Goal: Task Accomplishment & Management: Complete application form

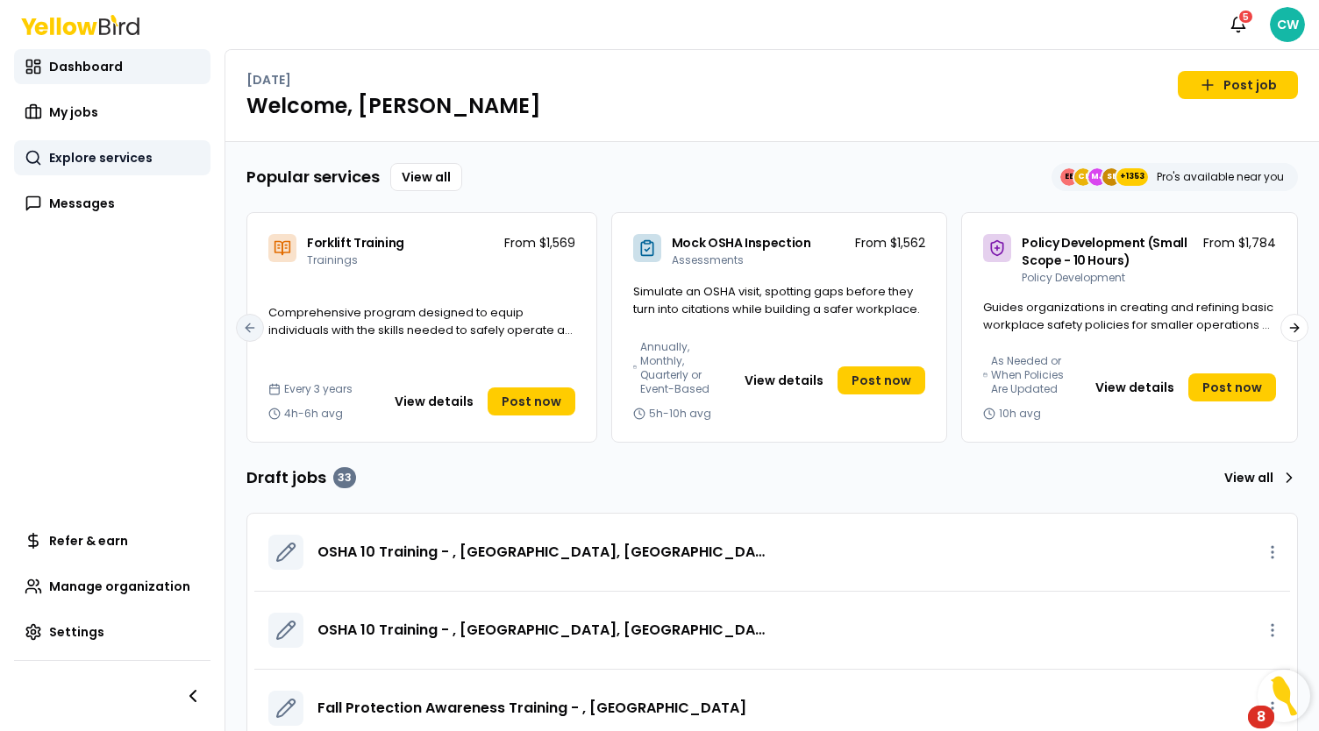
click at [123, 160] on span "Explore services" at bounding box center [100, 158] width 103 height 18
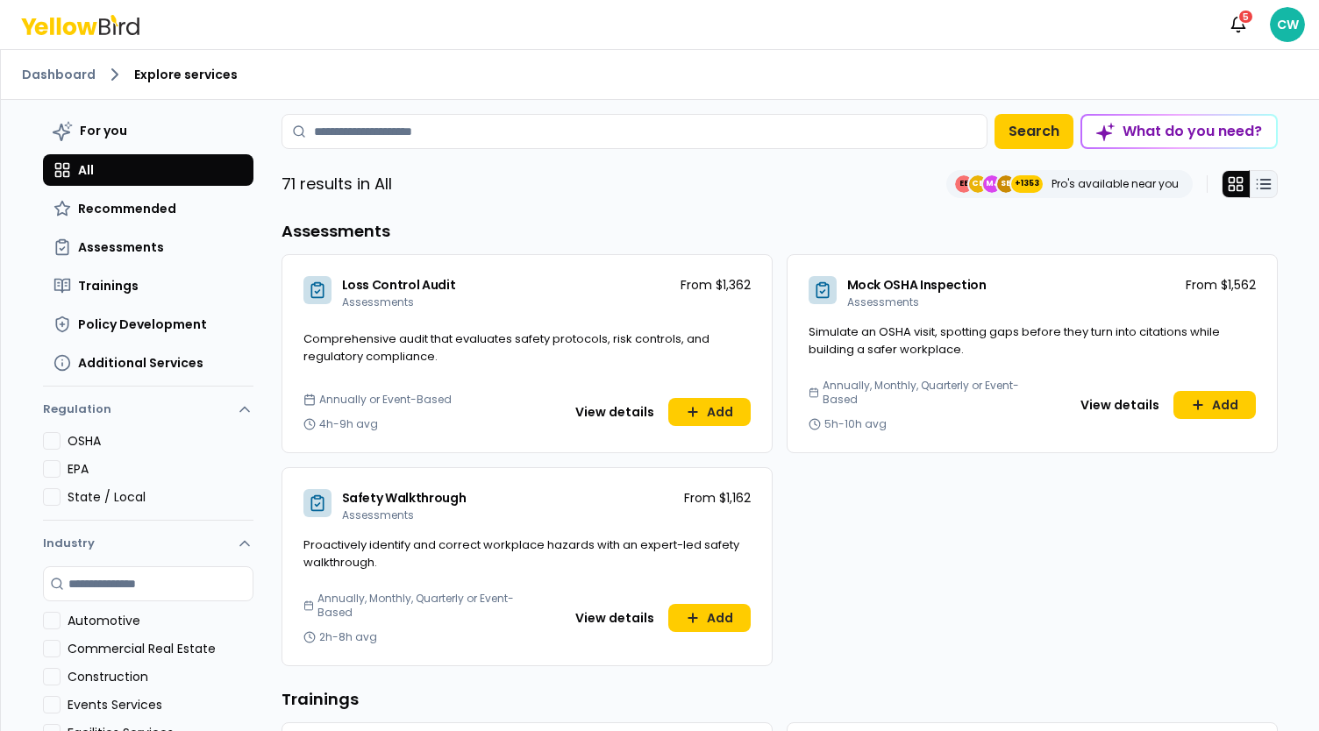
click at [1260, 180] on line at bounding box center [1265, 180] width 10 height 0
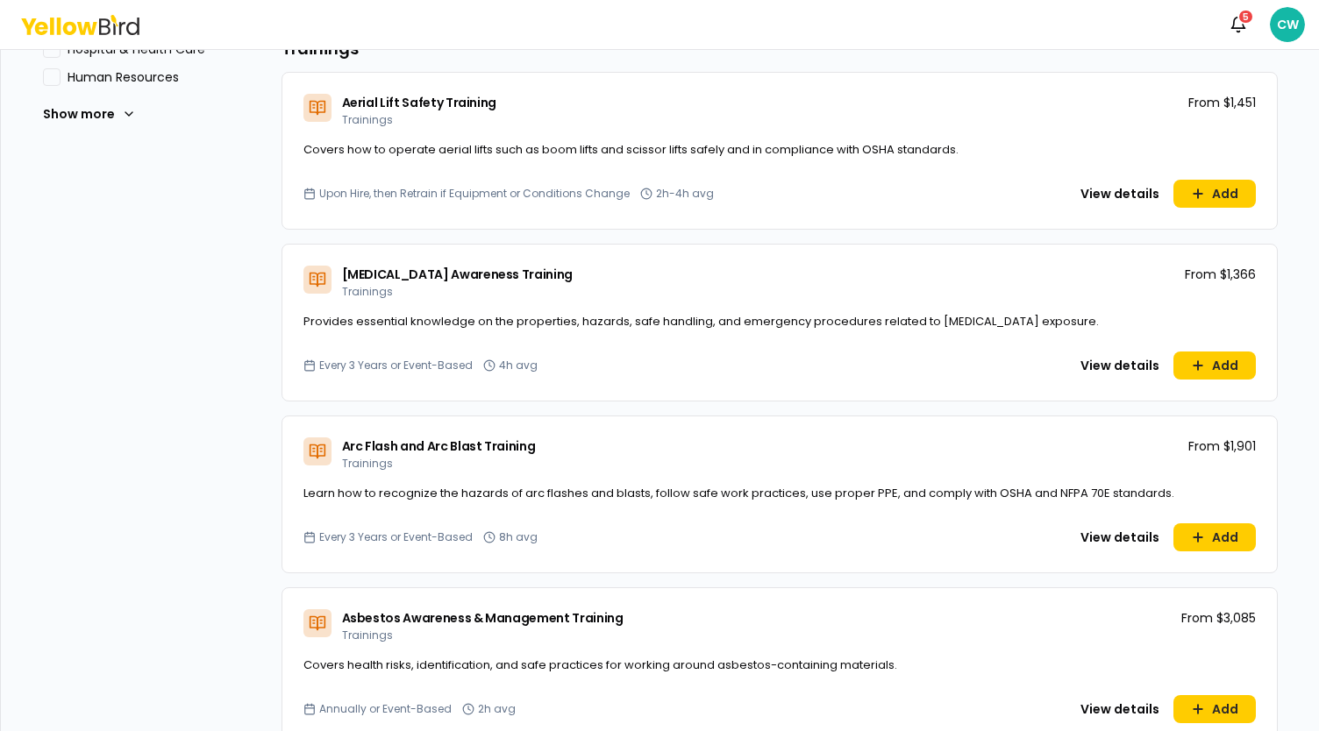
scroll to position [702, 0]
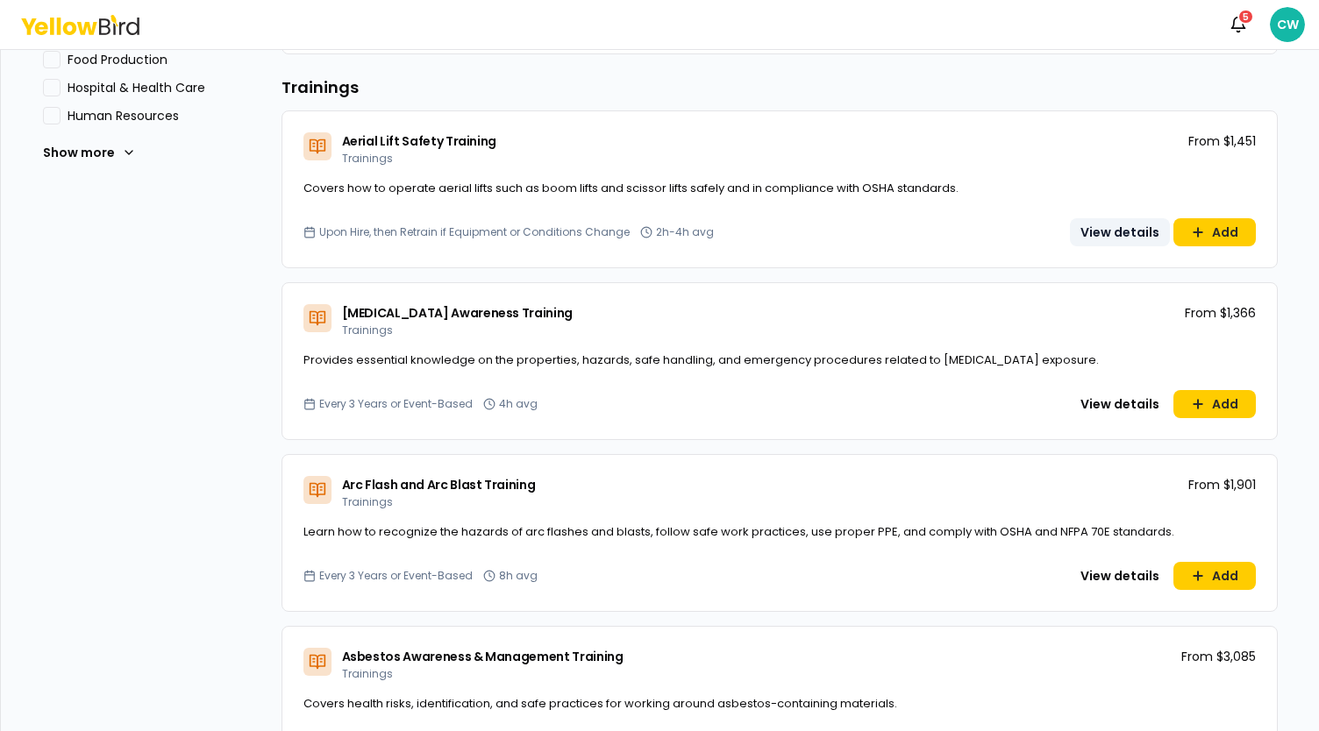
click at [1095, 234] on button "View details" at bounding box center [1120, 232] width 100 height 28
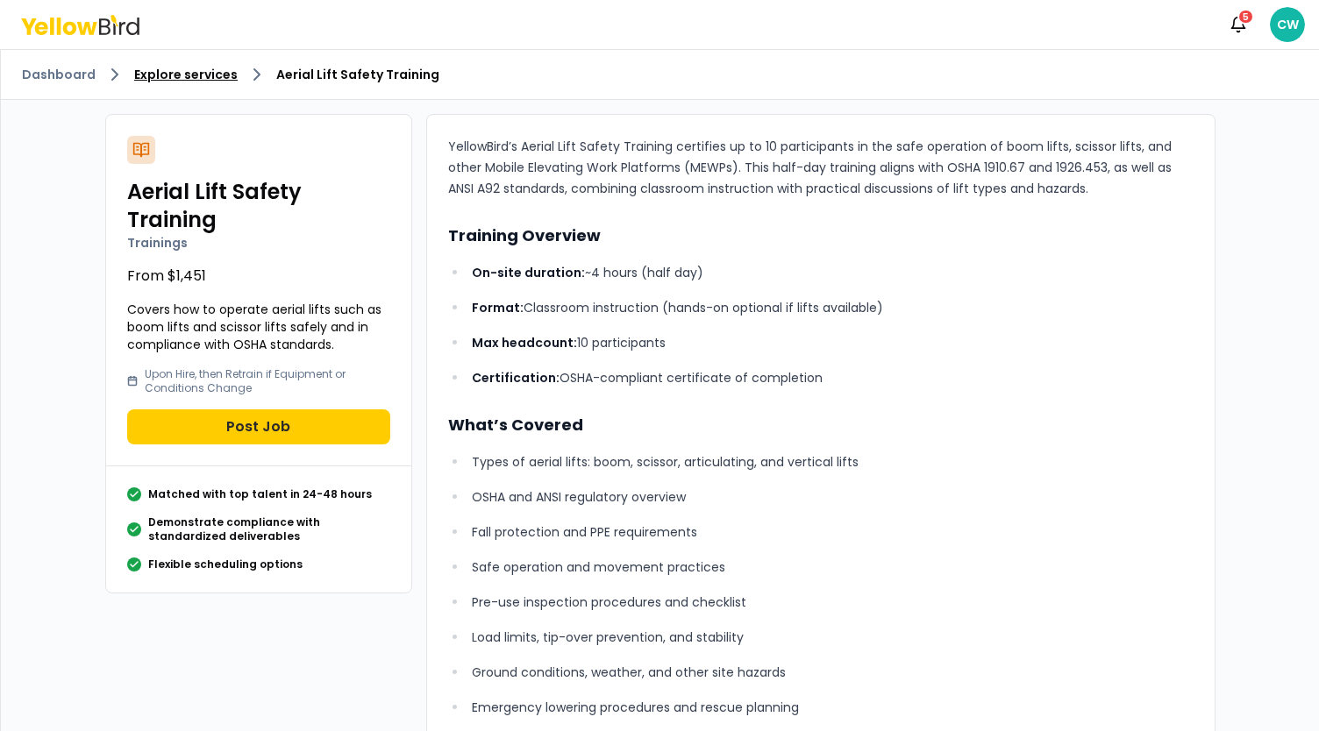
click at [174, 69] on link "Explore services" at bounding box center [185, 75] width 103 height 18
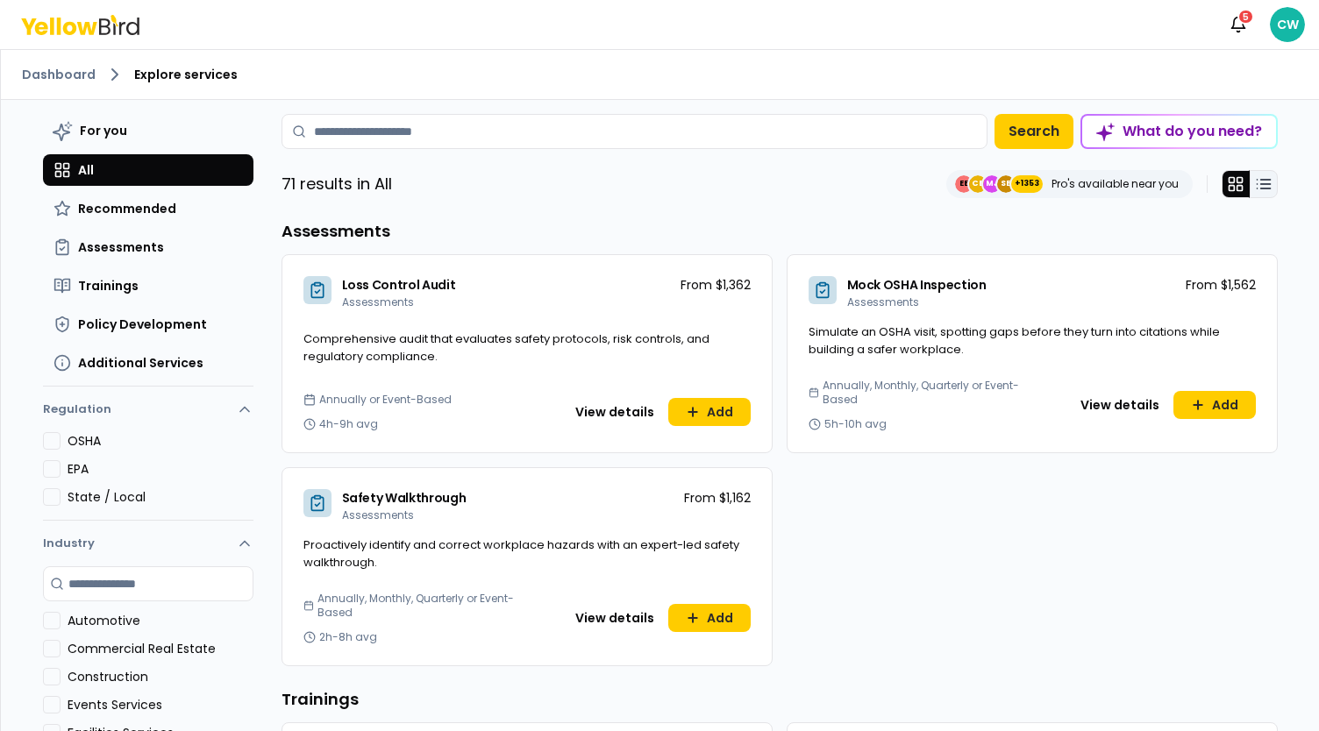
click at [1263, 173] on button at bounding box center [1264, 184] width 28 height 28
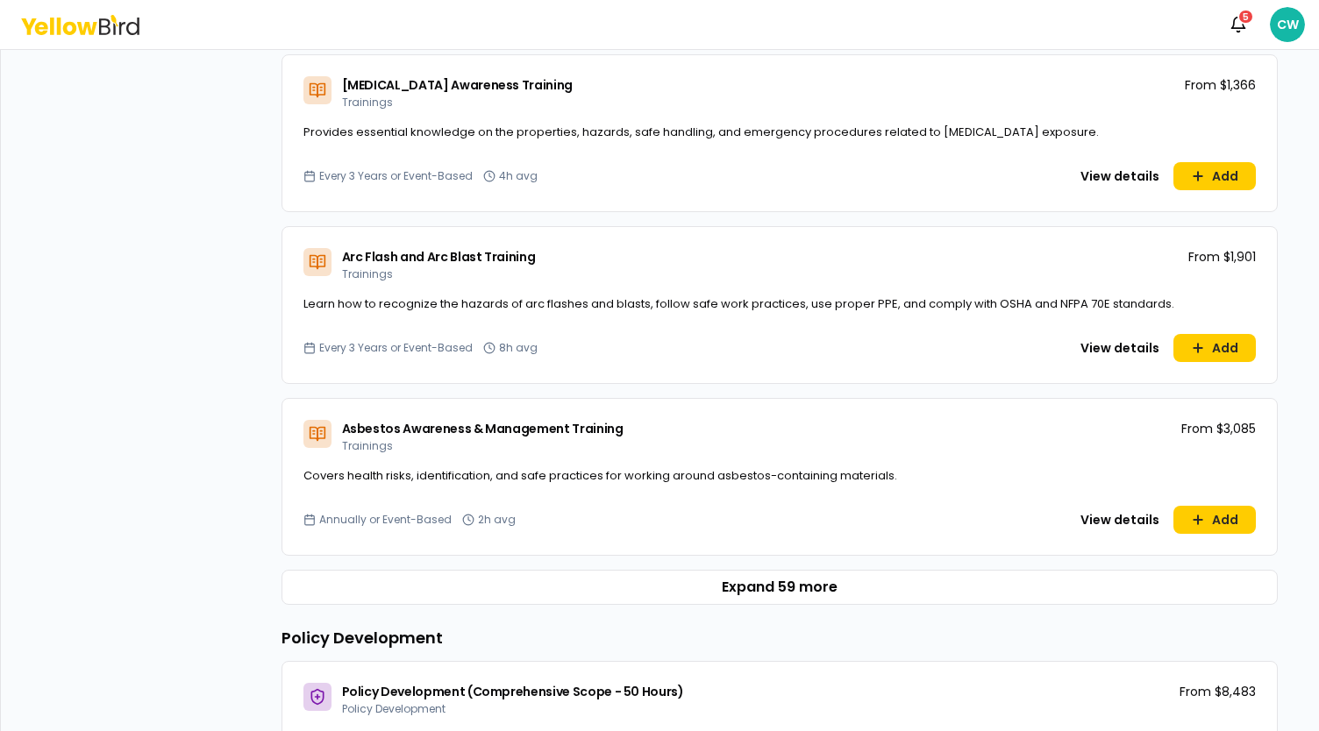
scroll to position [965, 0]
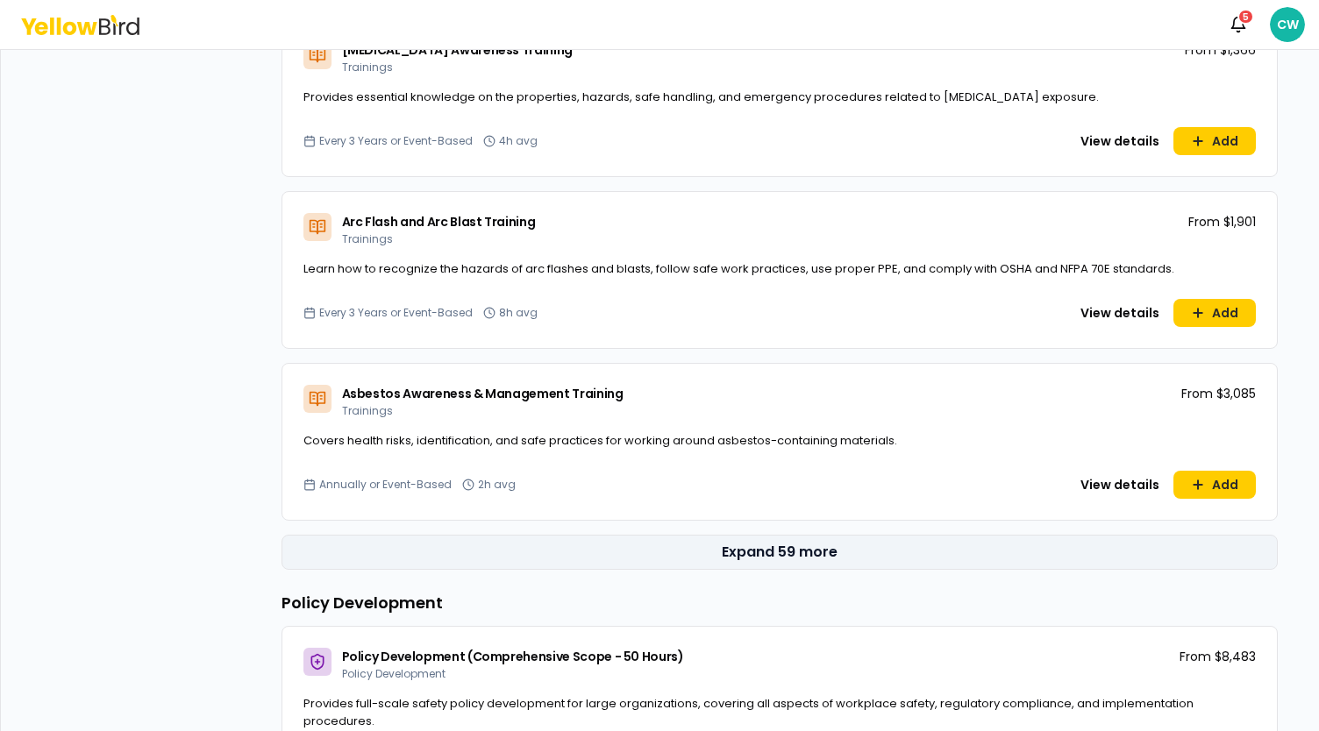
click at [791, 550] on button "Expand 59 more" at bounding box center [780, 552] width 996 height 35
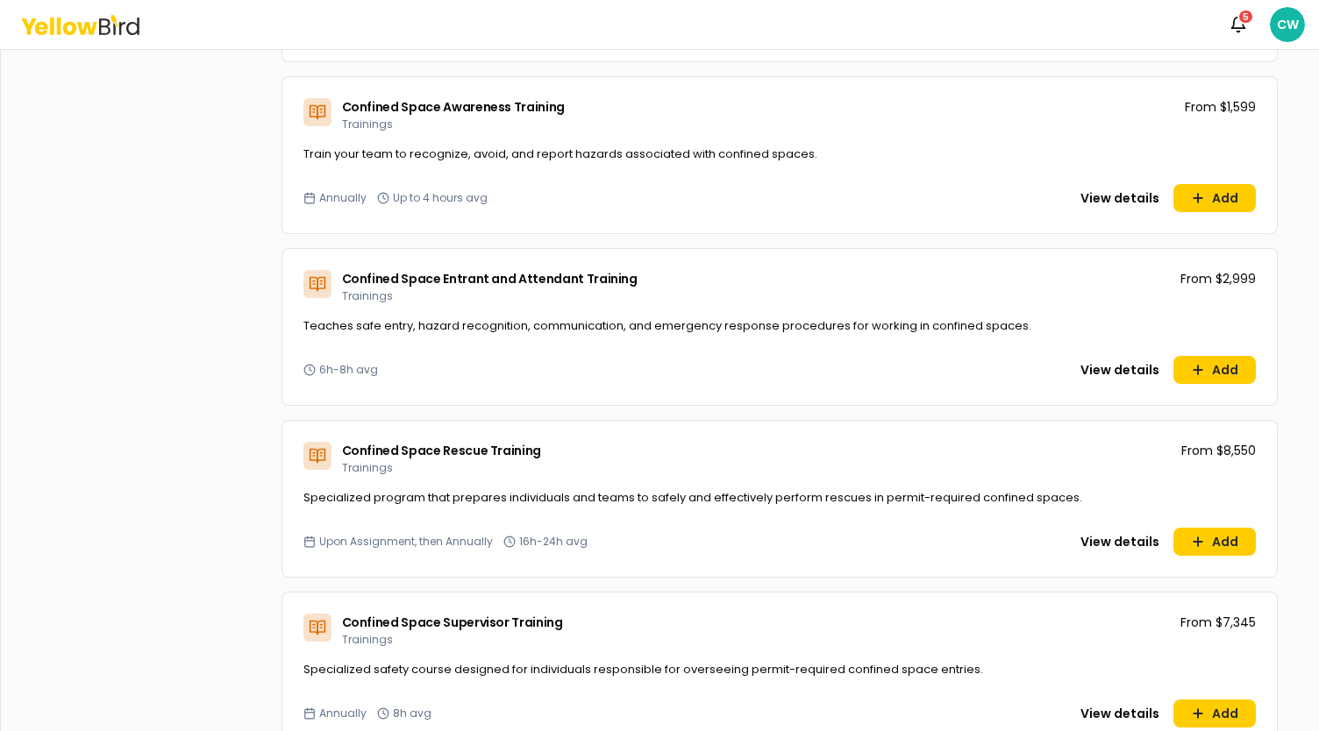
scroll to position [1977, 0]
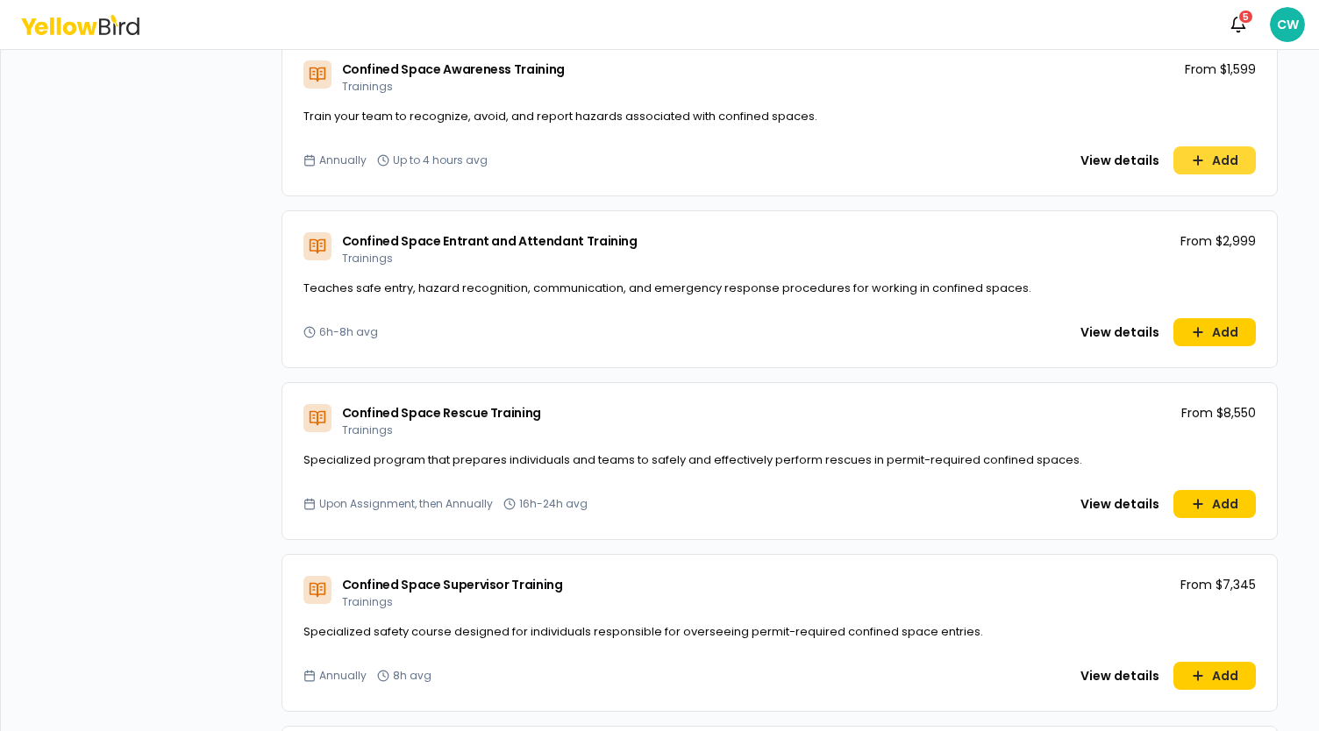
click at [1214, 166] on button "Add" at bounding box center [1214, 160] width 82 height 28
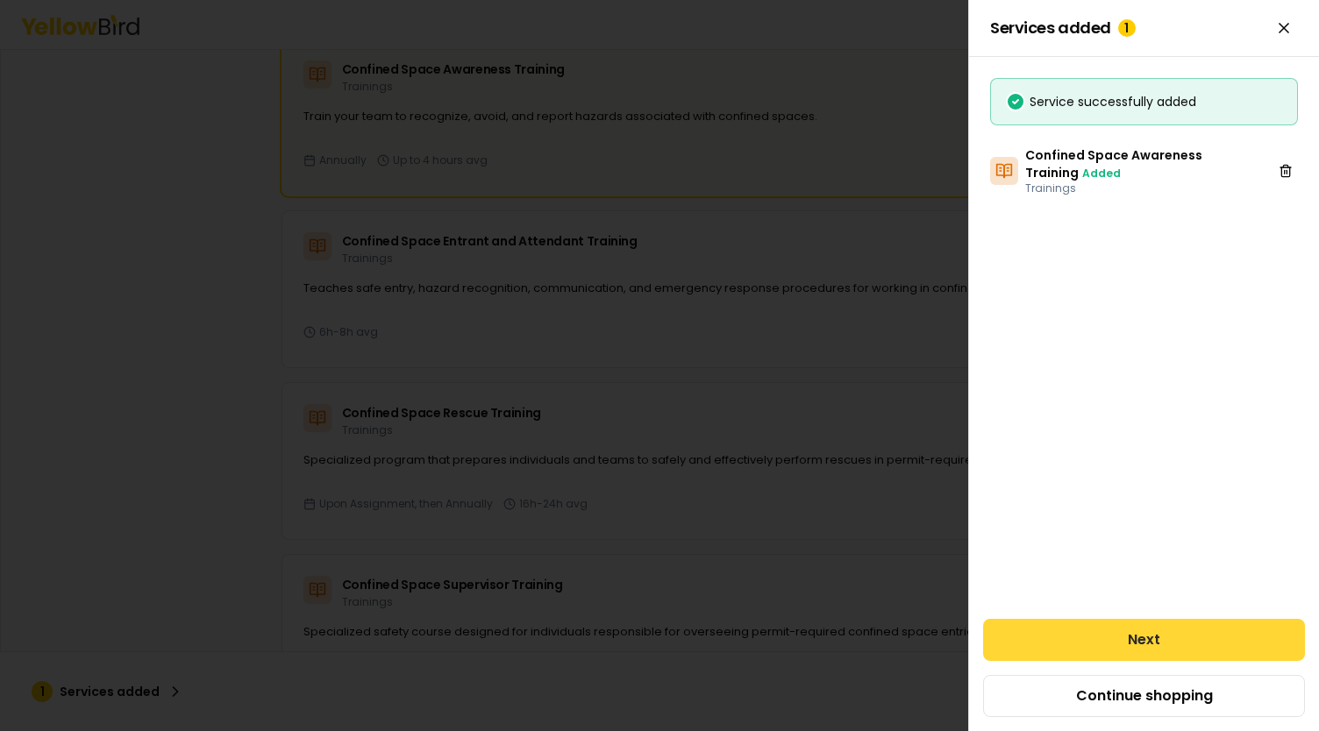
click at [1136, 643] on button "Next" at bounding box center [1144, 640] width 322 height 42
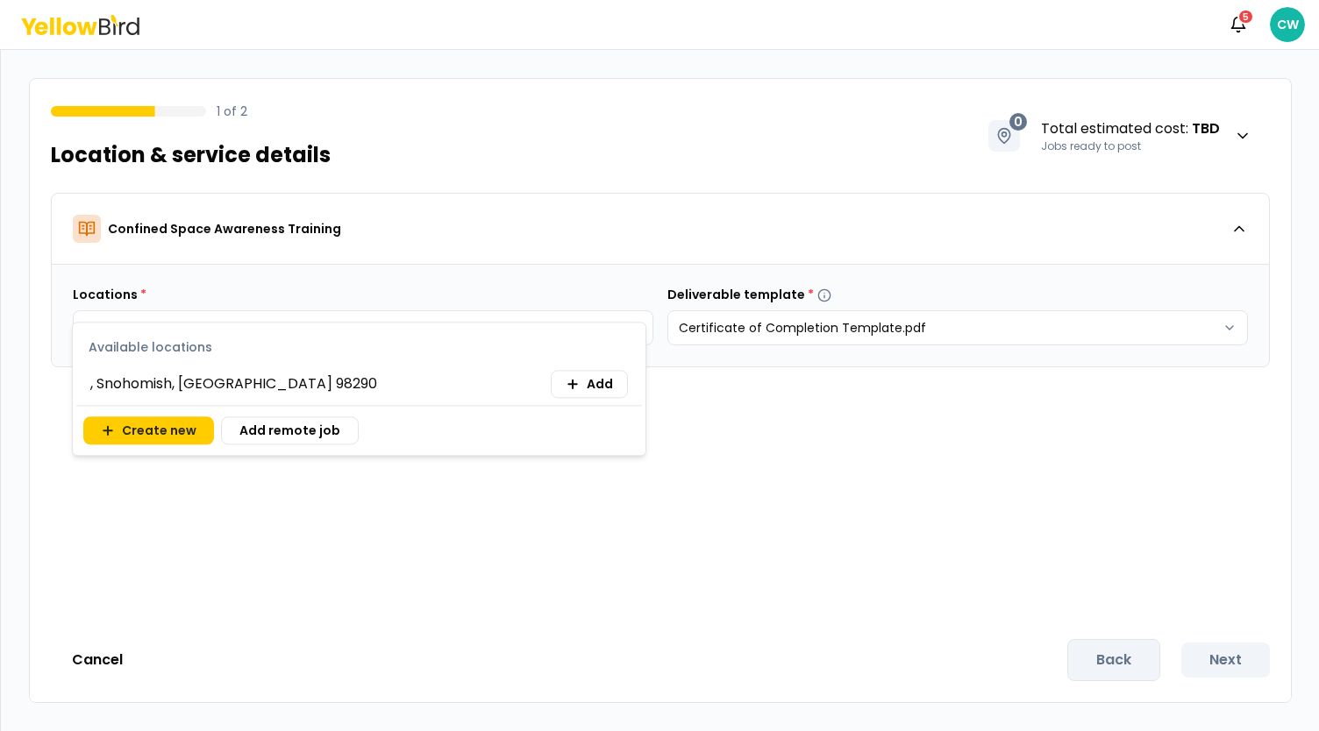
click at [226, 331] on body "Notifications 5 CW 1 of 2 Location & service details 0 Total estimated cost : T…" at bounding box center [659, 365] width 1319 height 731
click at [267, 385] on div ", [GEOGRAPHIC_DATA] Add" at bounding box center [359, 384] width 538 height 28
click at [195, 379] on span ", Snohomish, [GEOGRAPHIC_DATA] 98290" at bounding box center [233, 384] width 287 height 21
click at [586, 389] on button "Add" at bounding box center [589, 384] width 77 height 28
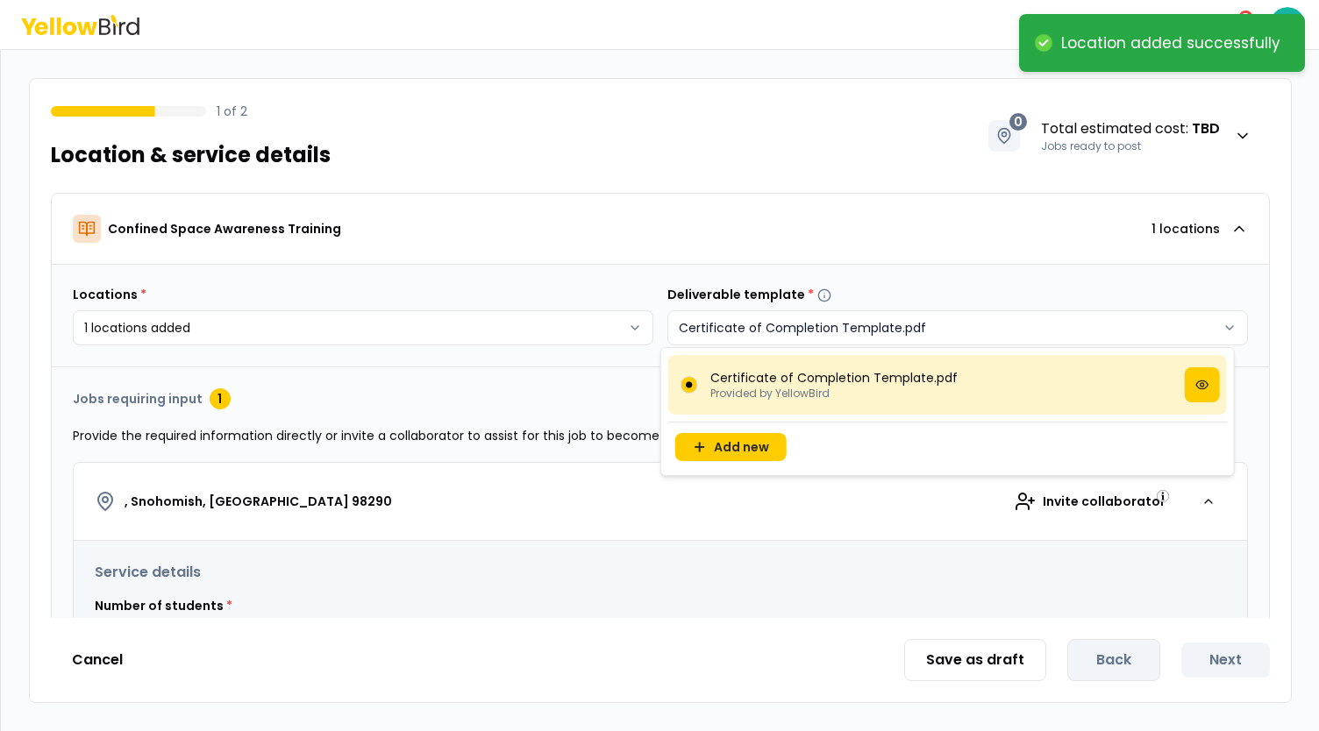
click at [840, 326] on html "**********" at bounding box center [659, 365] width 1319 height 731
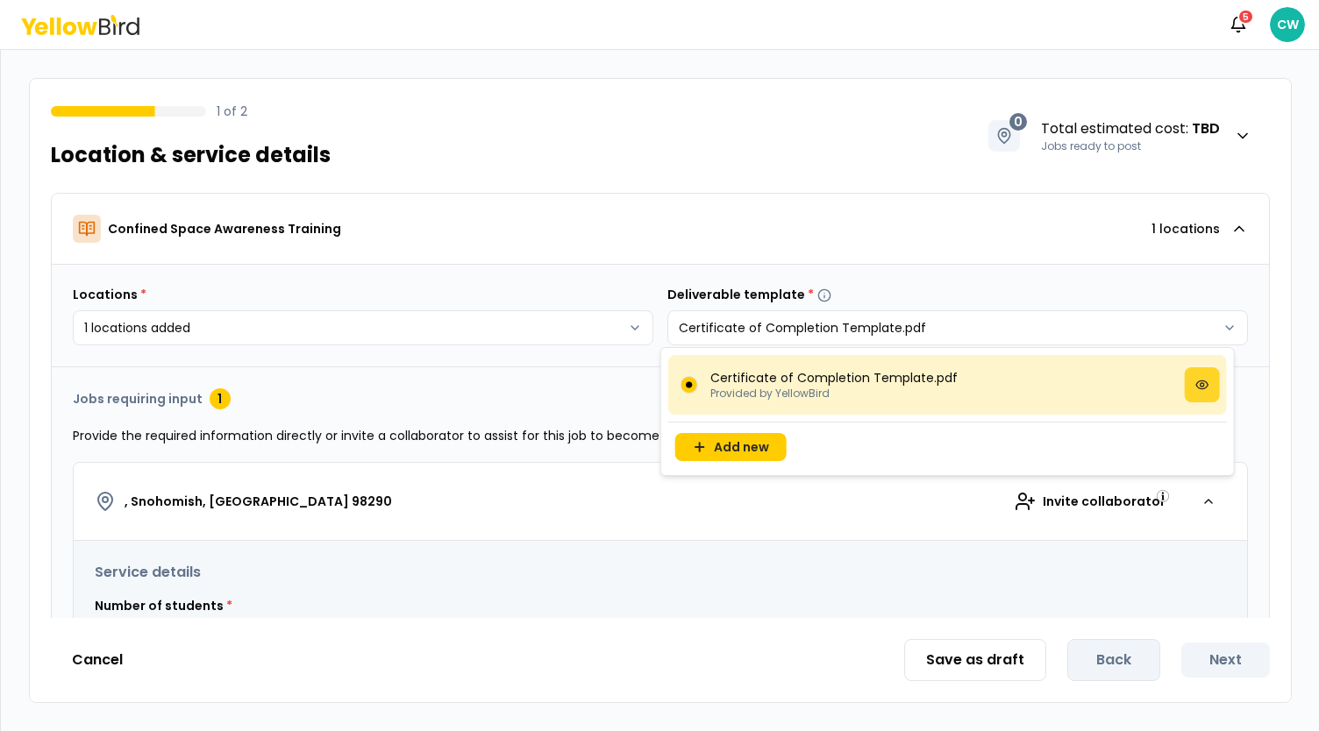
click at [1205, 387] on icon at bounding box center [1201, 385] width 11 height 8
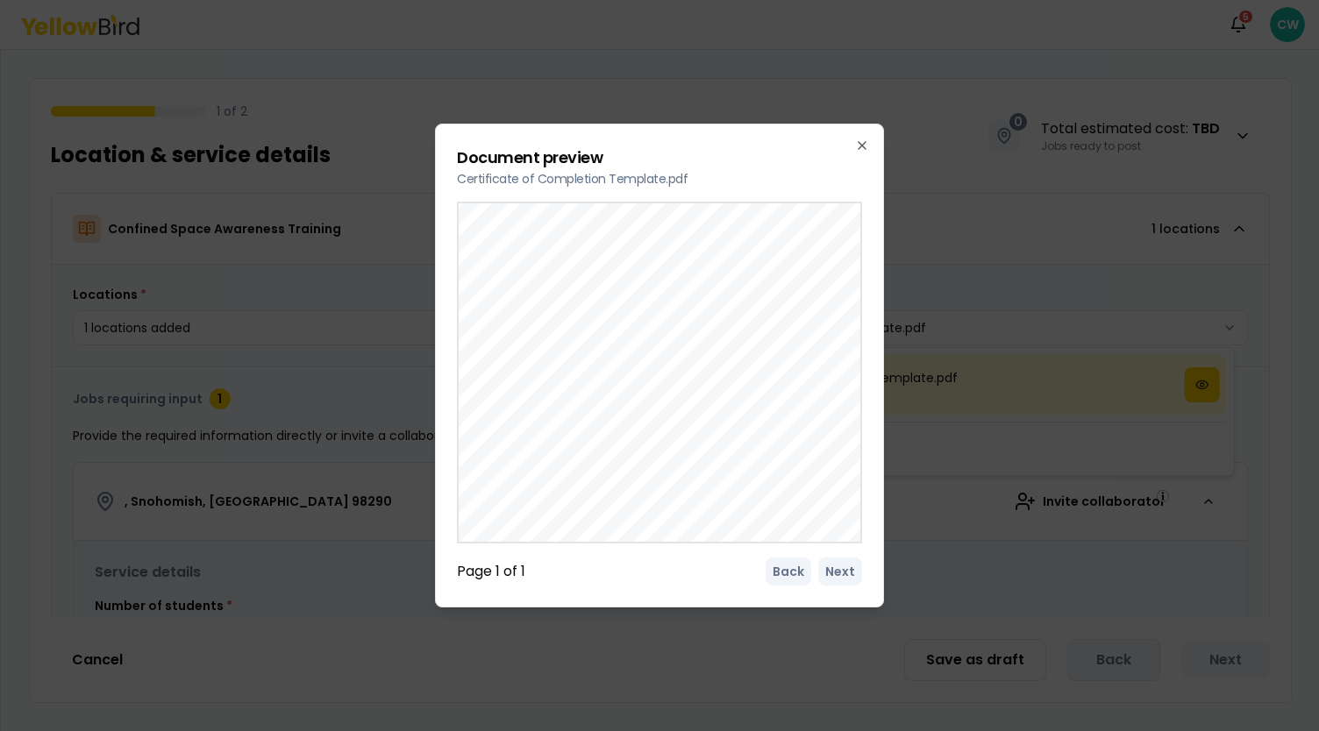
click at [854, 146] on p "Document preview" at bounding box center [659, 158] width 405 height 25
click at [858, 139] on icon "button" at bounding box center [862, 146] width 14 height 14
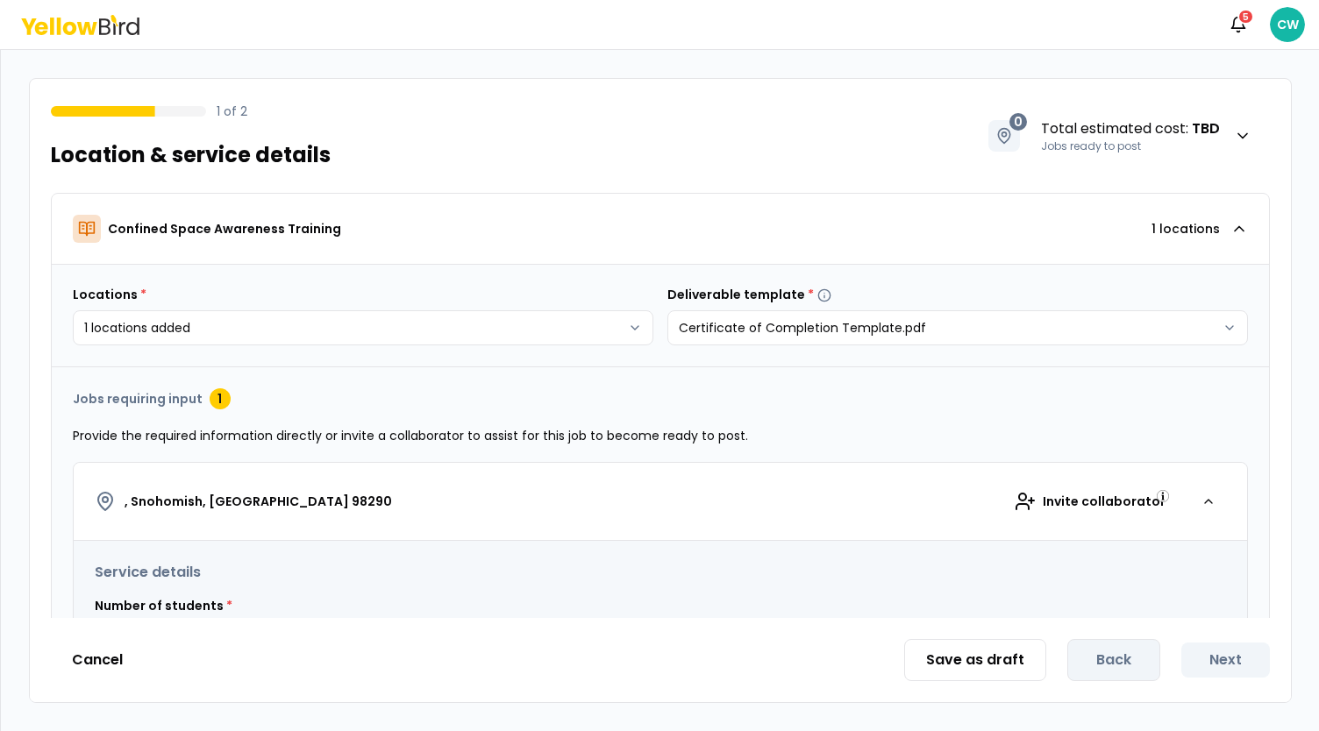
click at [517, 398] on html "**********" at bounding box center [659, 365] width 1319 height 731
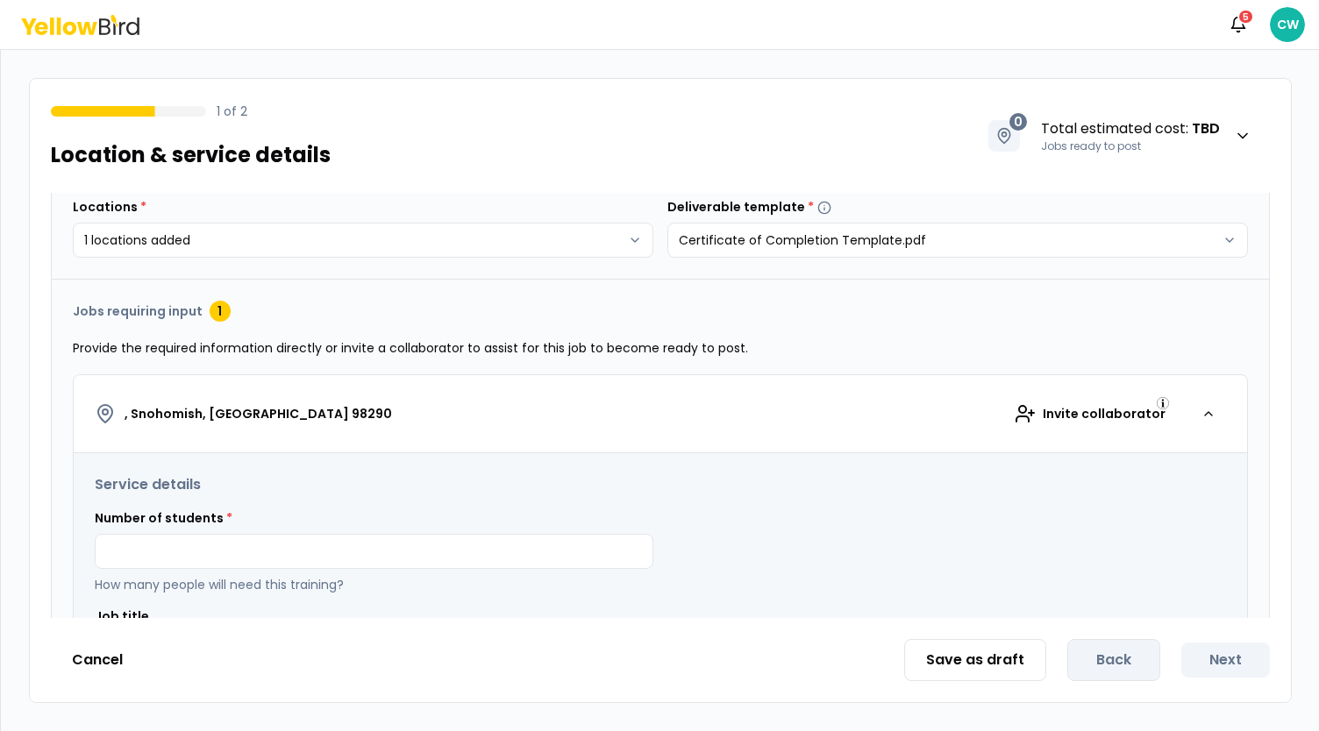
scroll to position [263, 0]
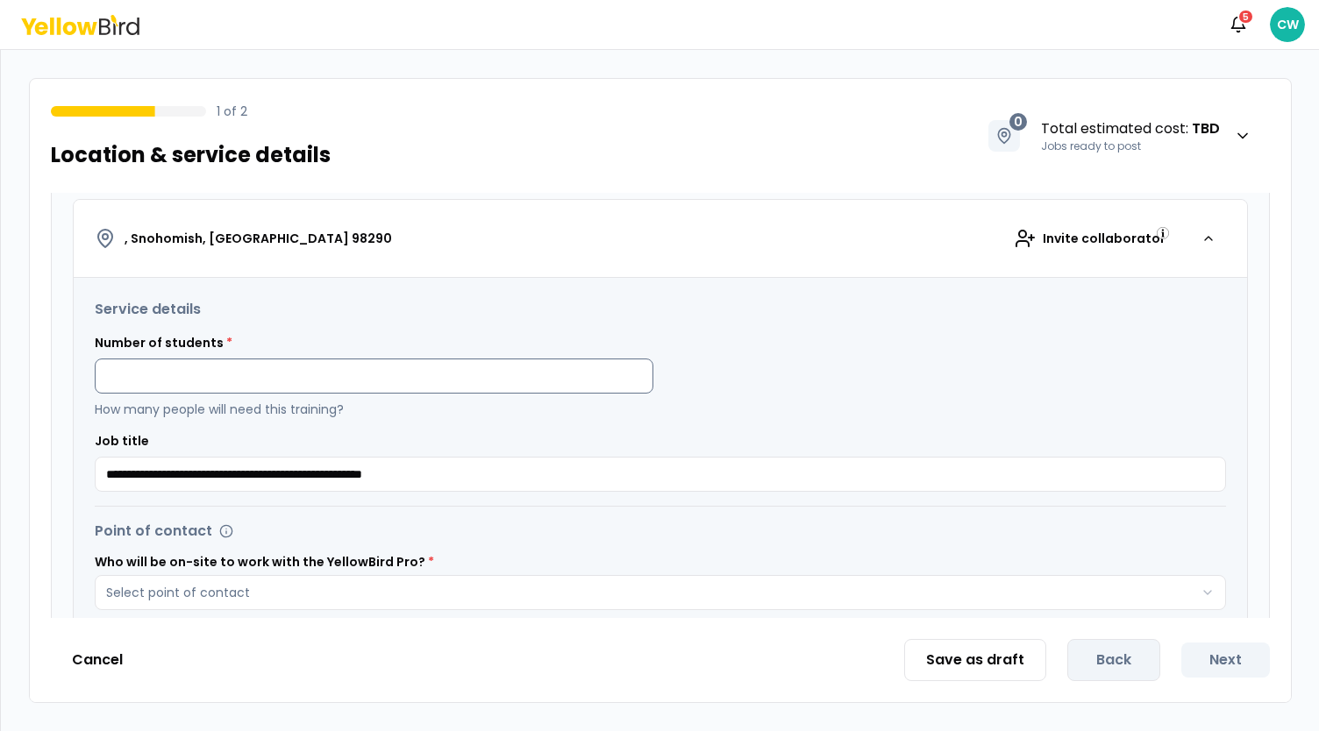
click at [230, 374] on input at bounding box center [374, 376] width 559 height 35
click at [240, 370] on input "**" at bounding box center [374, 376] width 559 height 35
drag, startPoint x: 251, startPoint y: 370, endPoint x: 98, endPoint y: 372, distance: 152.6
click at [98, 372] on input "**" at bounding box center [374, 376] width 559 height 35
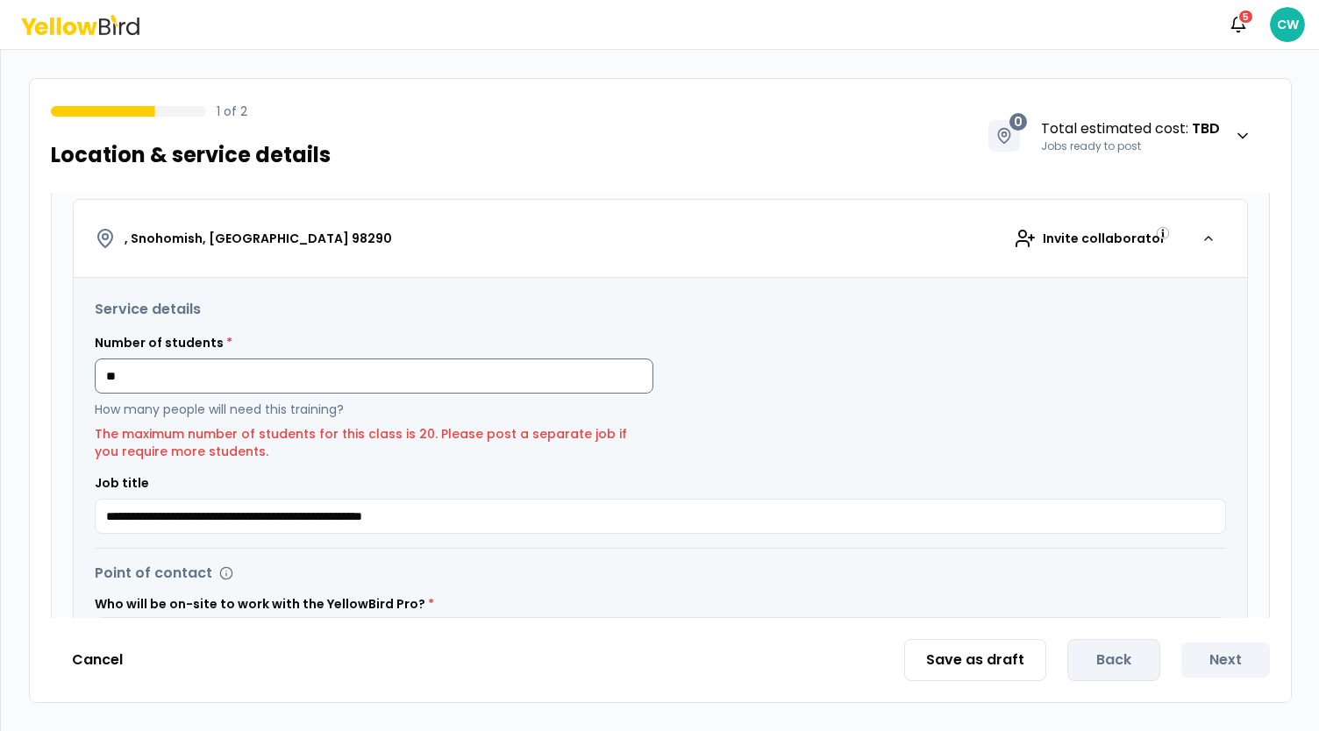
drag, startPoint x: 141, startPoint y: 379, endPoint x: 112, endPoint y: 375, distance: 29.2
click at [112, 375] on input "**" at bounding box center [374, 376] width 559 height 35
type input "*"
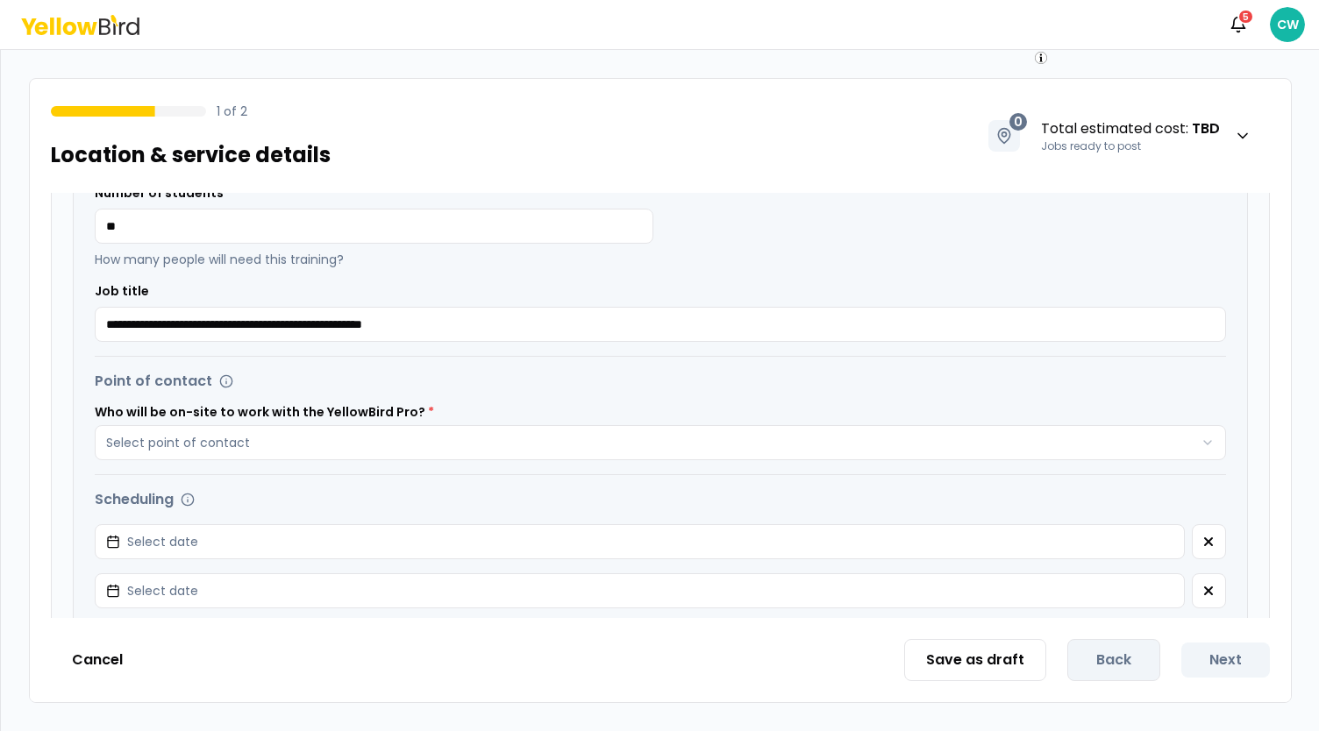
scroll to position [438, 0]
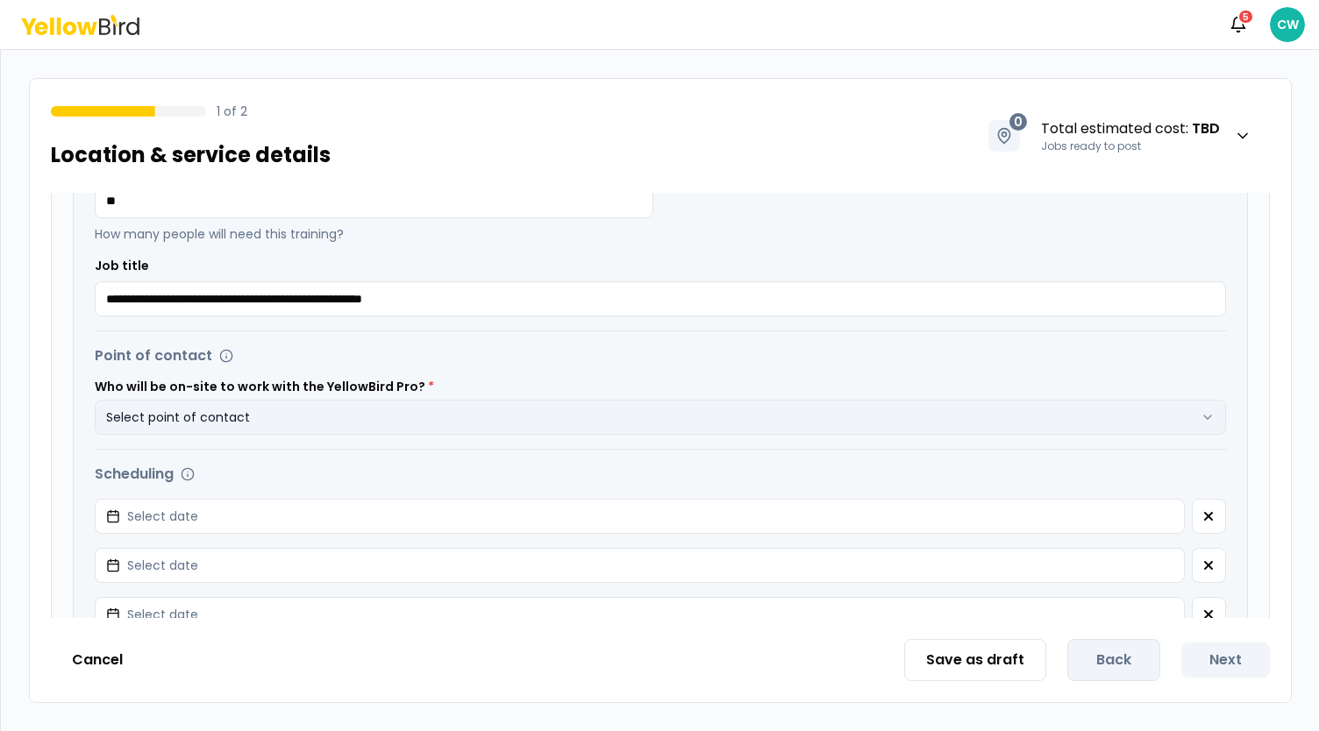
type input "**"
click at [374, 427] on button "Select point of contact" at bounding box center [660, 417] width 1131 height 35
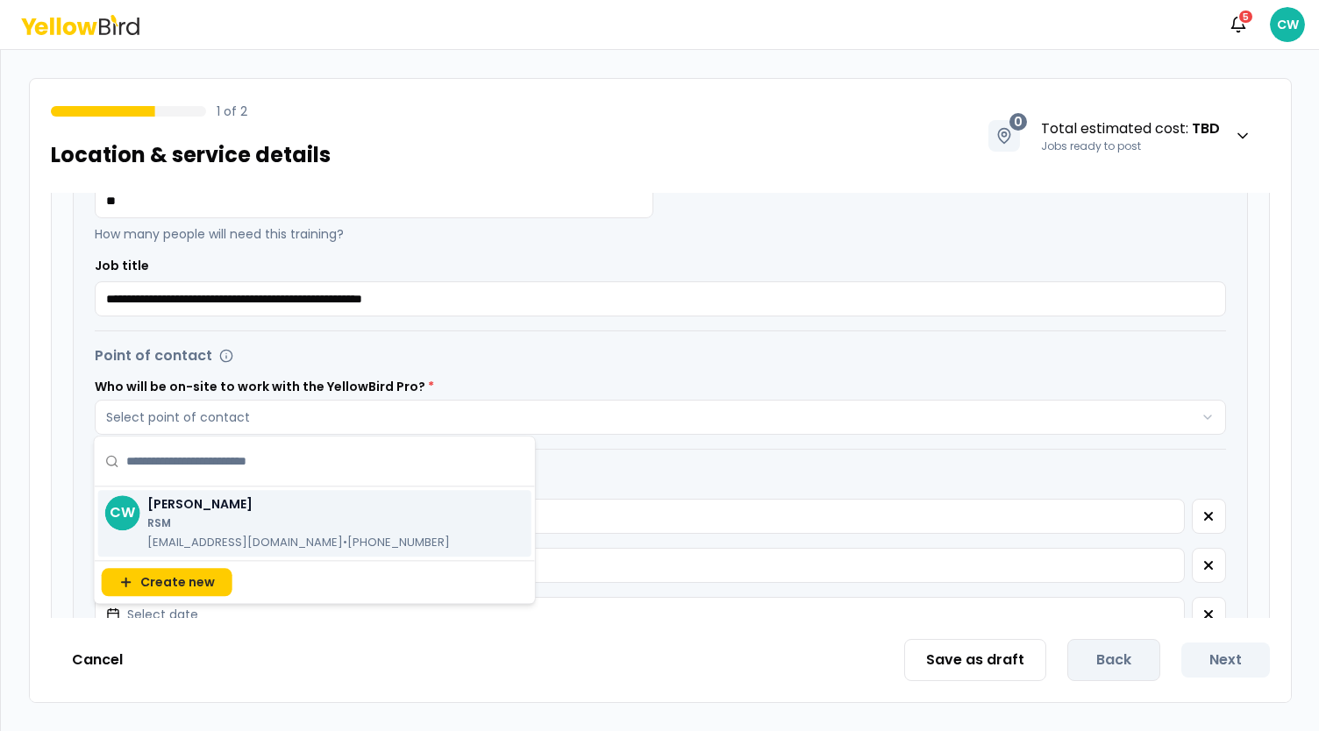
click at [179, 495] on p "[PERSON_NAME]" at bounding box center [298, 504] width 303 height 18
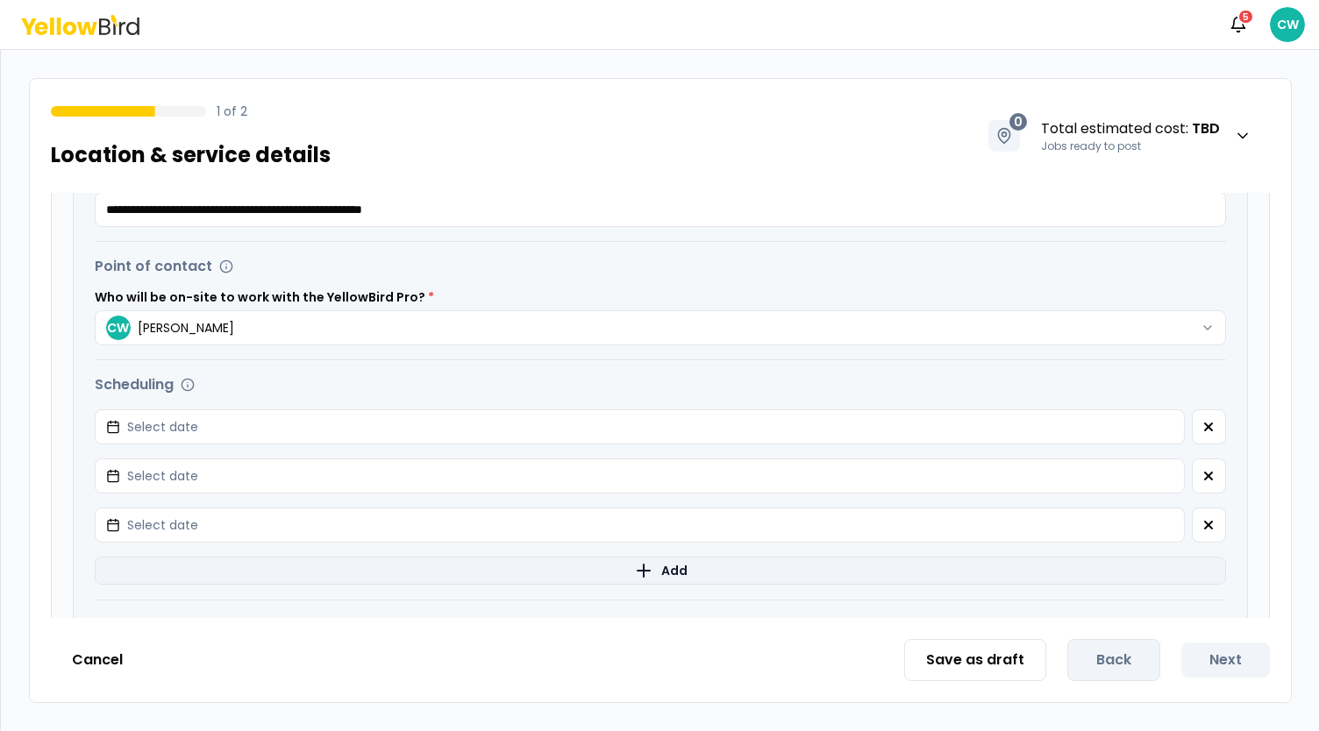
scroll to position [614, 0]
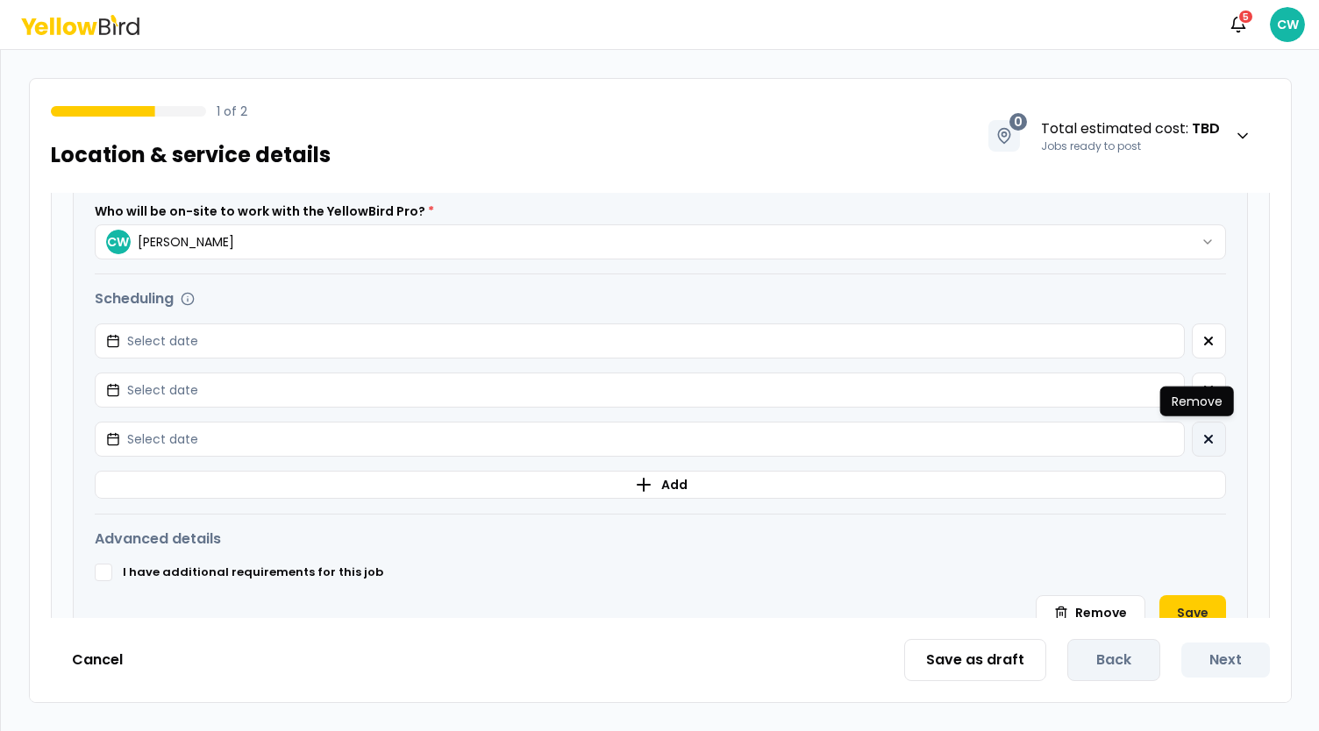
click at [1201, 443] on icon "button" at bounding box center [1208, 439] width 14 height 14
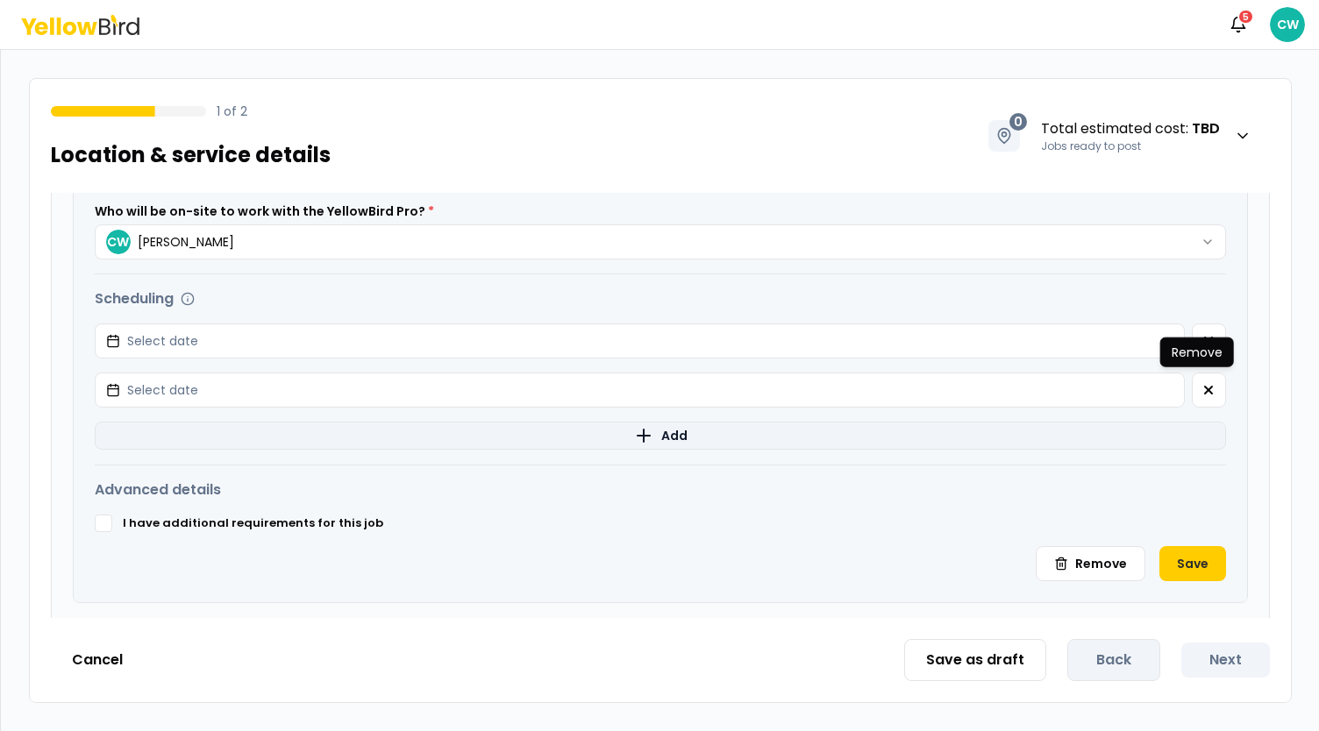
click at [1201, 391] on icon "button" at bounding box center [1208, 390] width 14 height 14
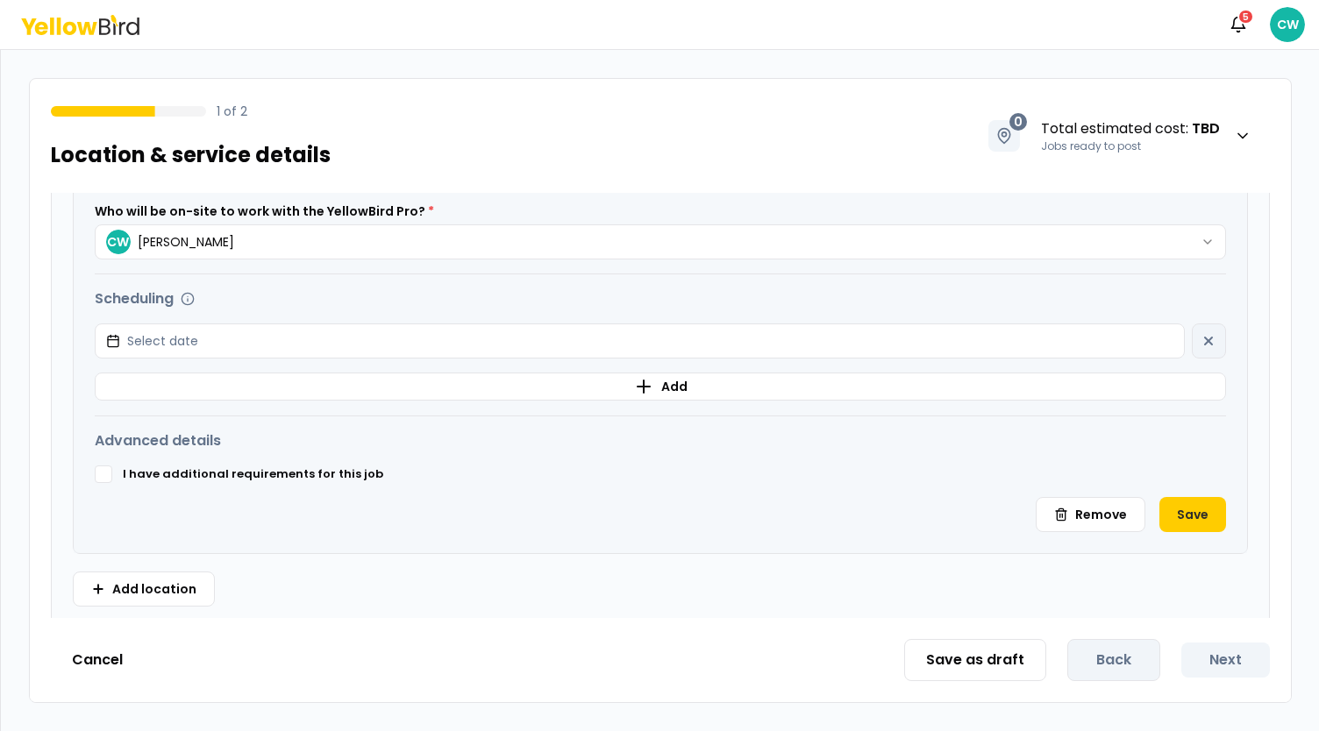
click at [97, 466] on button "I have additional requirements for this job" at bounding box center [104, 475] width 18 height 18
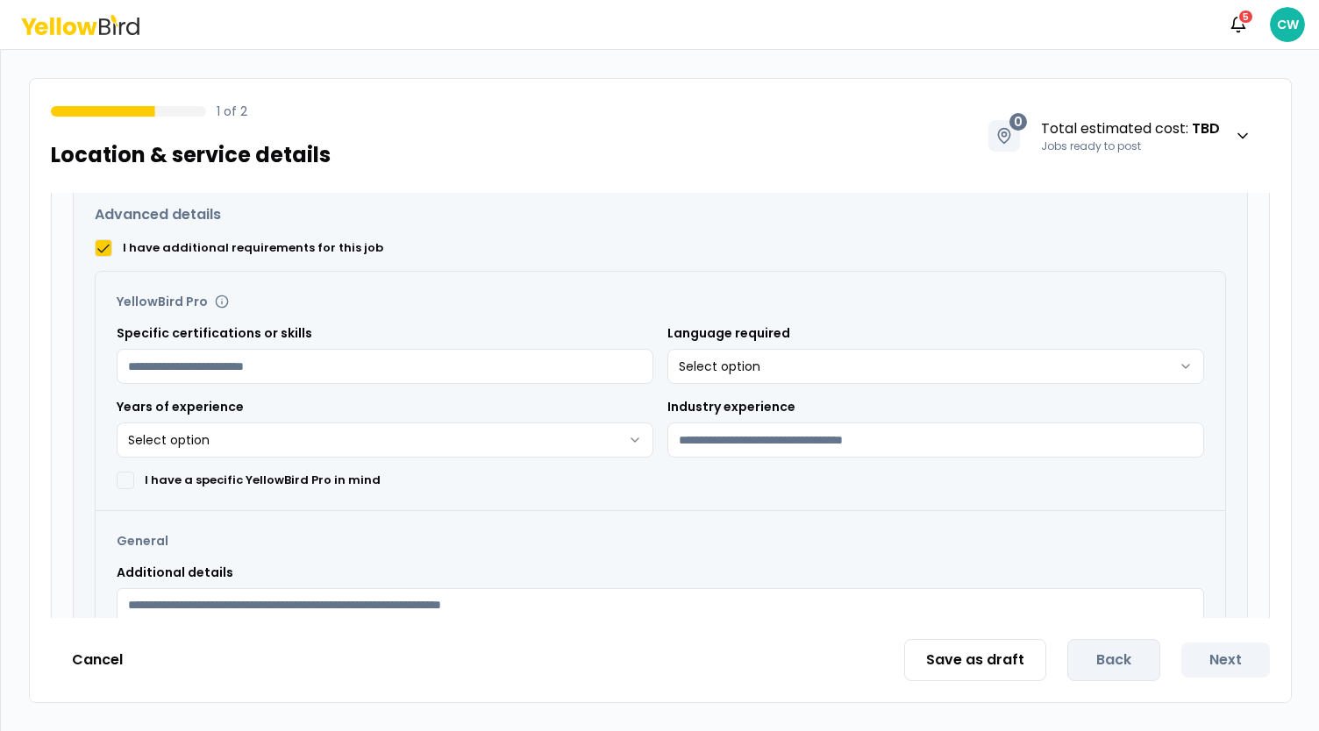
scroll to position [877, 0]
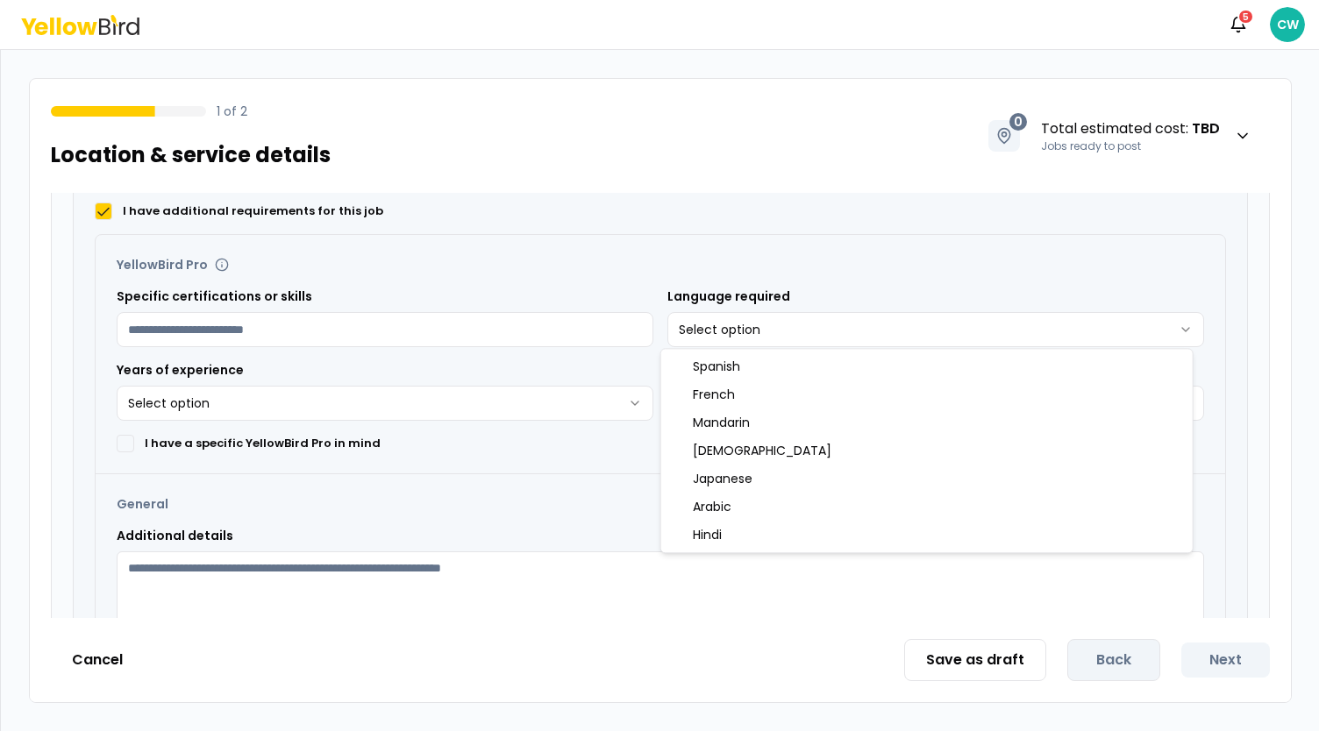
click at [762, 322] on html "**********" at bounding box center [659, 365] width 1319 height 731
click at [324, 403] on html "**********" at bounding box center [659, 365] width 1319 height 731
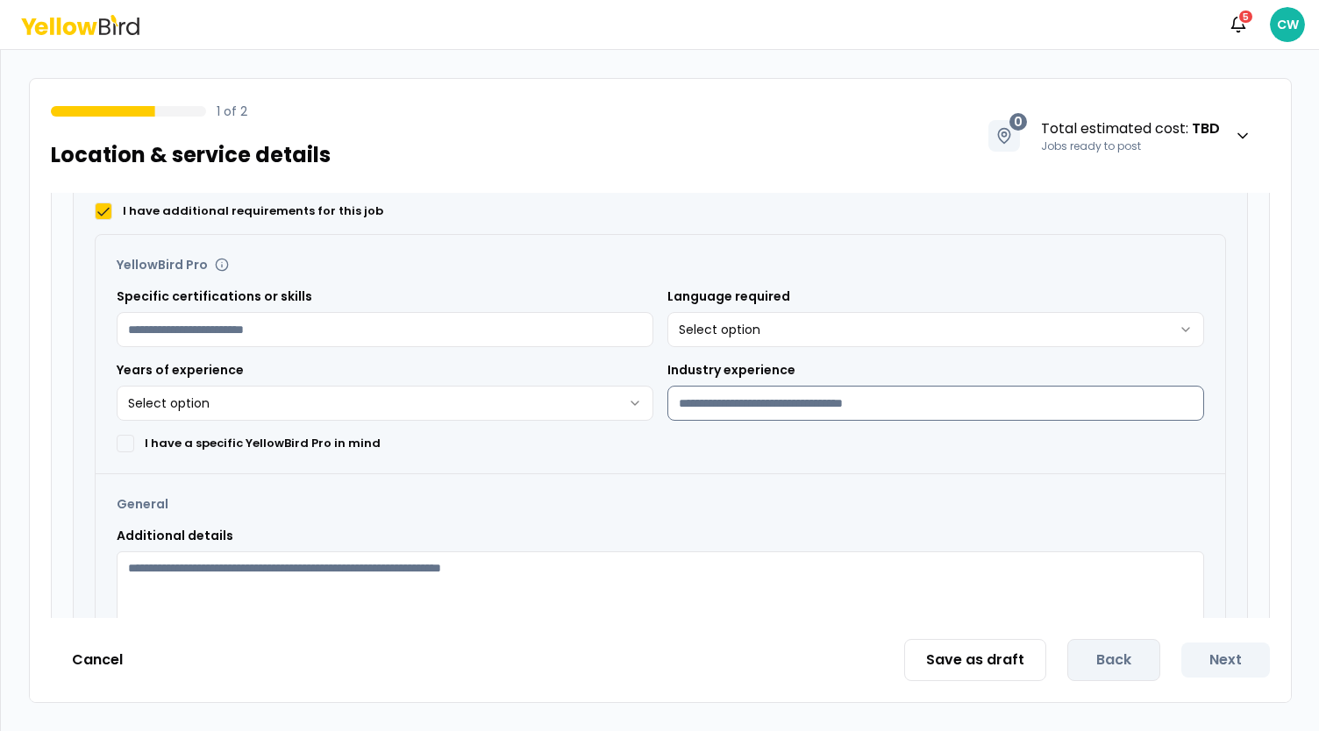
click at [782, 411] on input "Industry experience" at bounding box center [935, 403] width 537 height 35
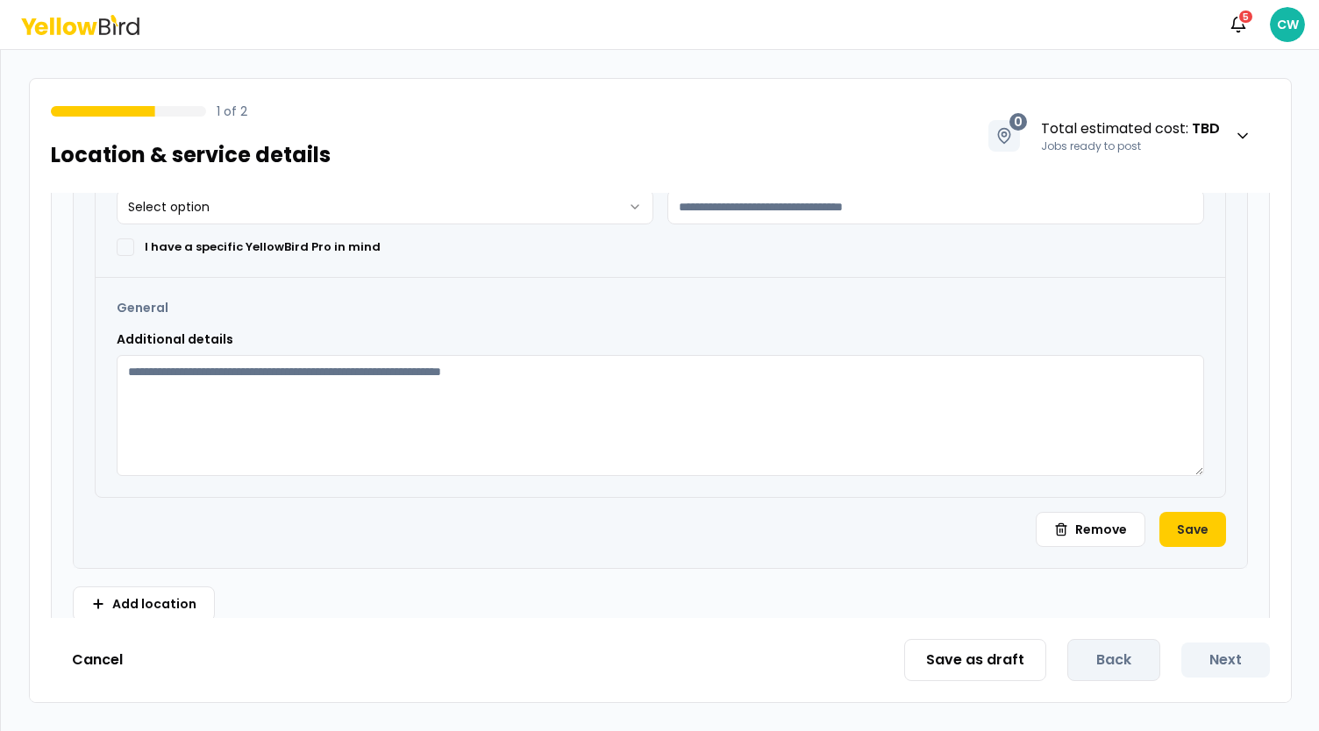
scroll to position [1094, 0]
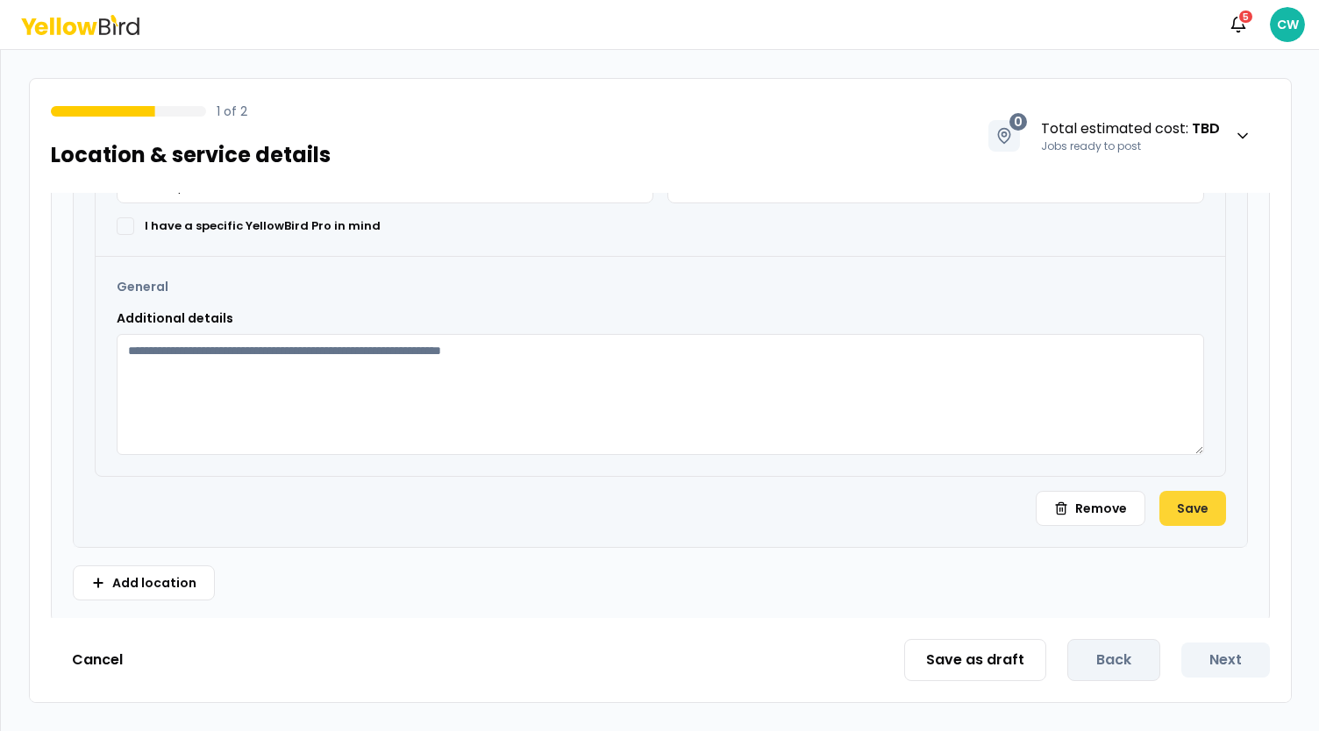
click at [1198, 504] on button "Save" at bounding box center [1192, 508] width 67 height 35
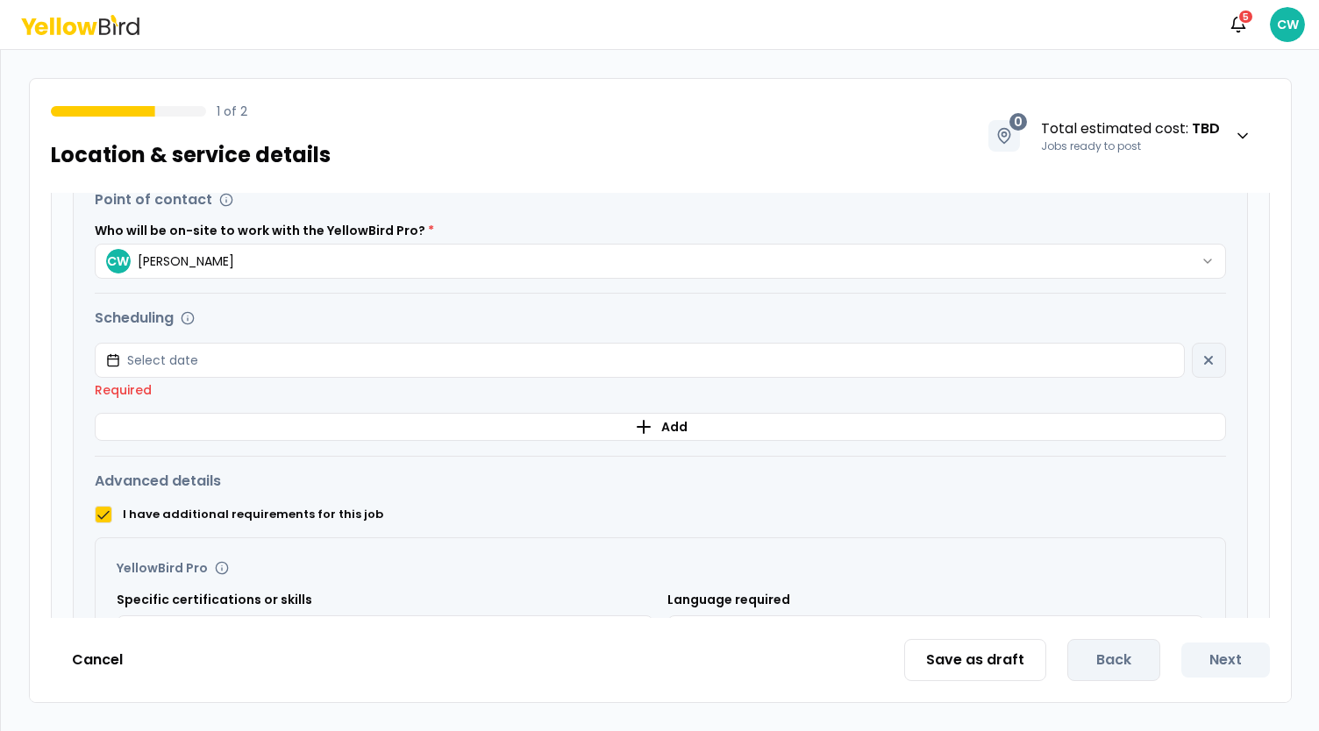
scroll to position [621, 0]
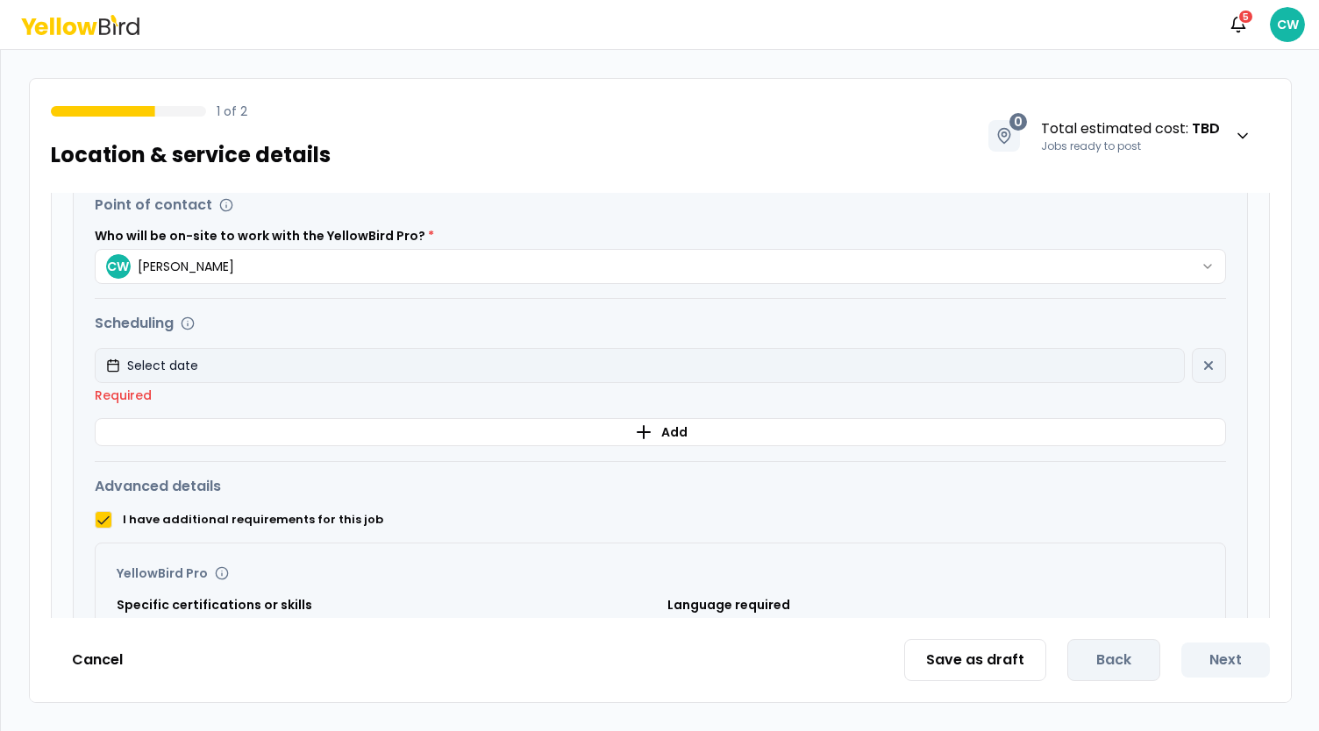
click at [207, 364] on button "Select date" at bounding box center [640, 365] width 1090 height 35
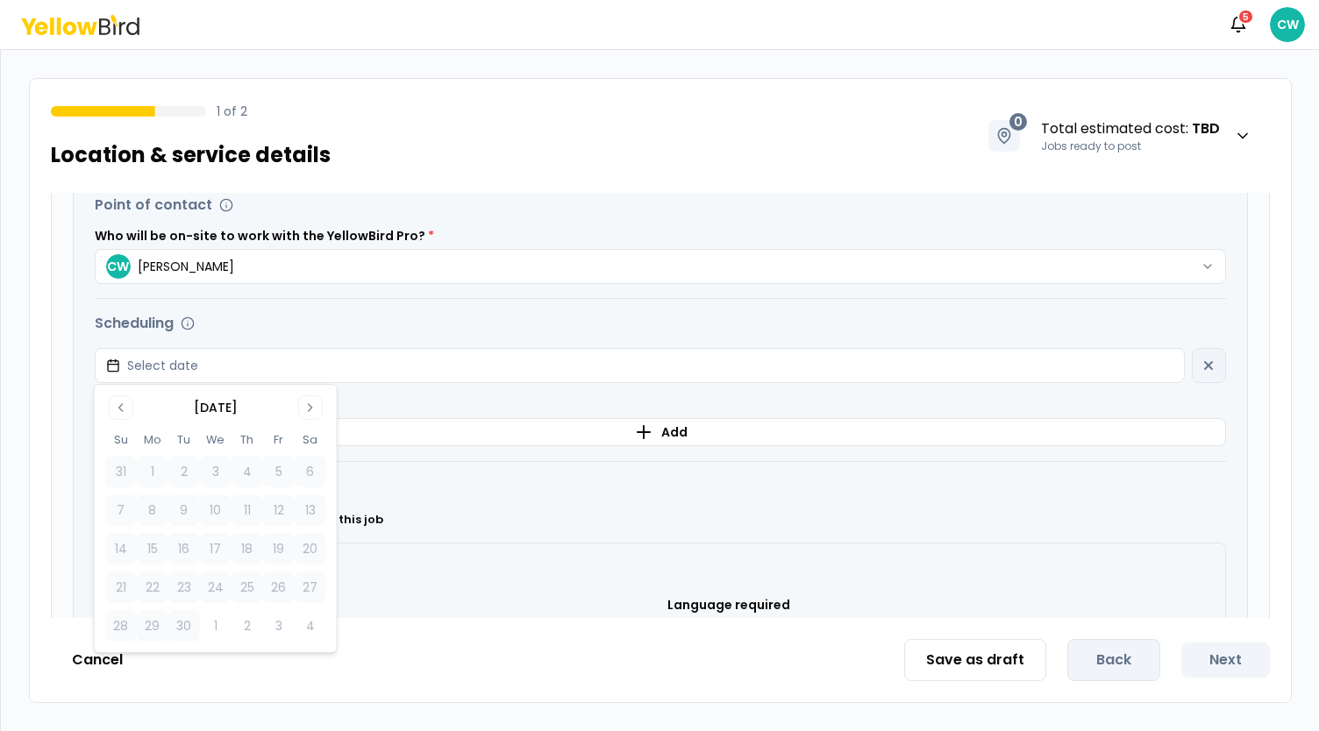
click at [322, 417] on div "[DATE] Su Mo Tu We Th Fr Sa 31 1 2 3 4 5 6 7 8 9 10 11 12 13 14 15 16 17 18 19 …" at bounding box center [215, 519] width 221 height 246
click at [310, 413] on icon "Go to next month" at bounding box center [310, 408] width 14 height 14
click at [234, 527] on tbody "28 29 30 1 2 3 4 5 6 7 8 9 10 11 12 13 14 15 16 17 18 19 20 21 22 23 24 25 26 2…" at bounding box center [215, 545] width 221 height 193
click at [273, 631] on button "31" at bounding box center [279, 626] width 32 height 32
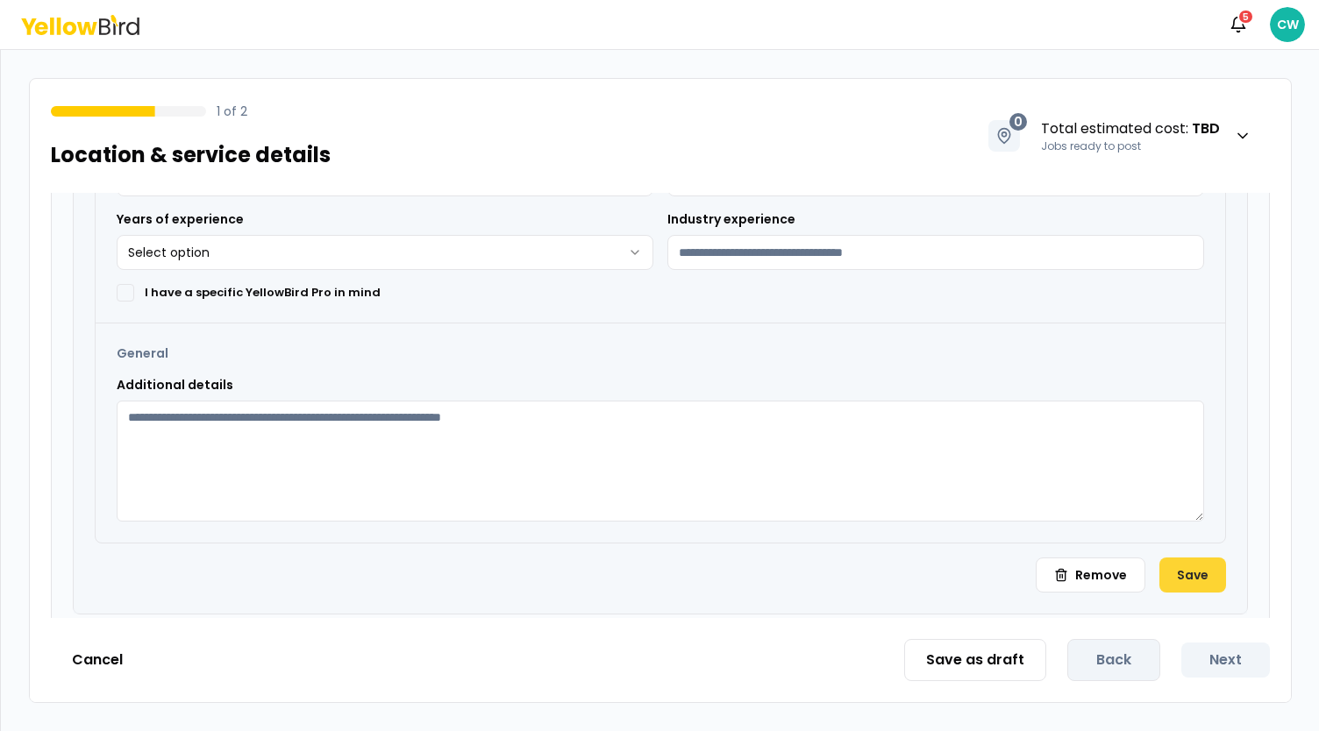
click at [1173, 580] on button "Save" at bounding box center [1192, 575] width 67 height 35
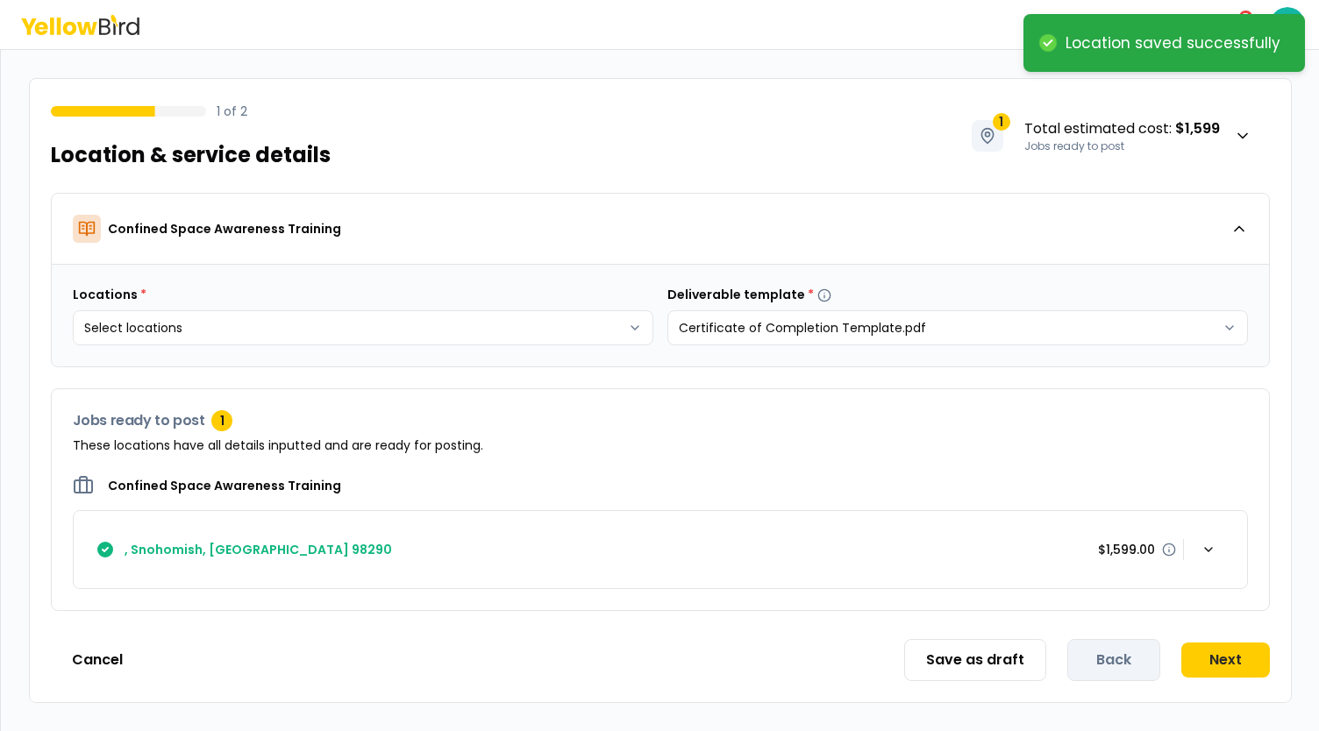
scroll to position [0, 0]
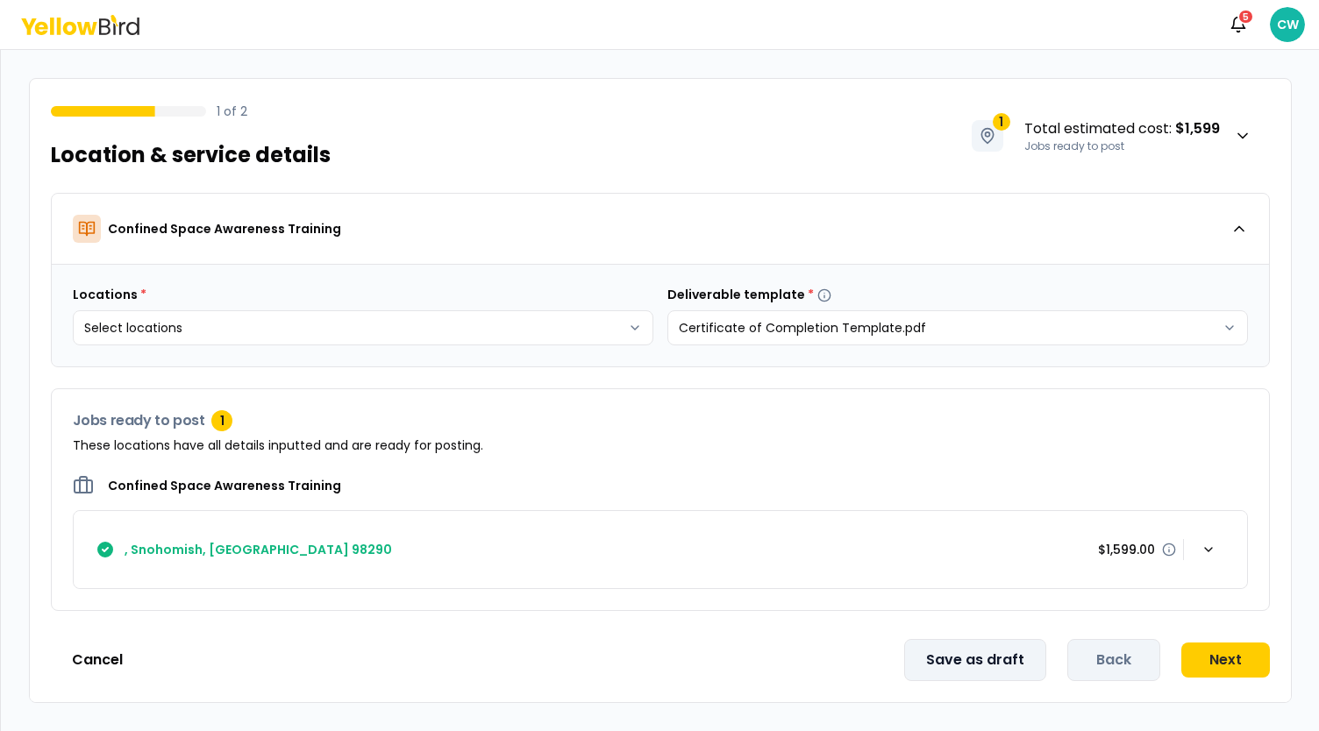
click at [983, 653] on button "Save as draft" at bounding box center [975, 660] width 142 height 42
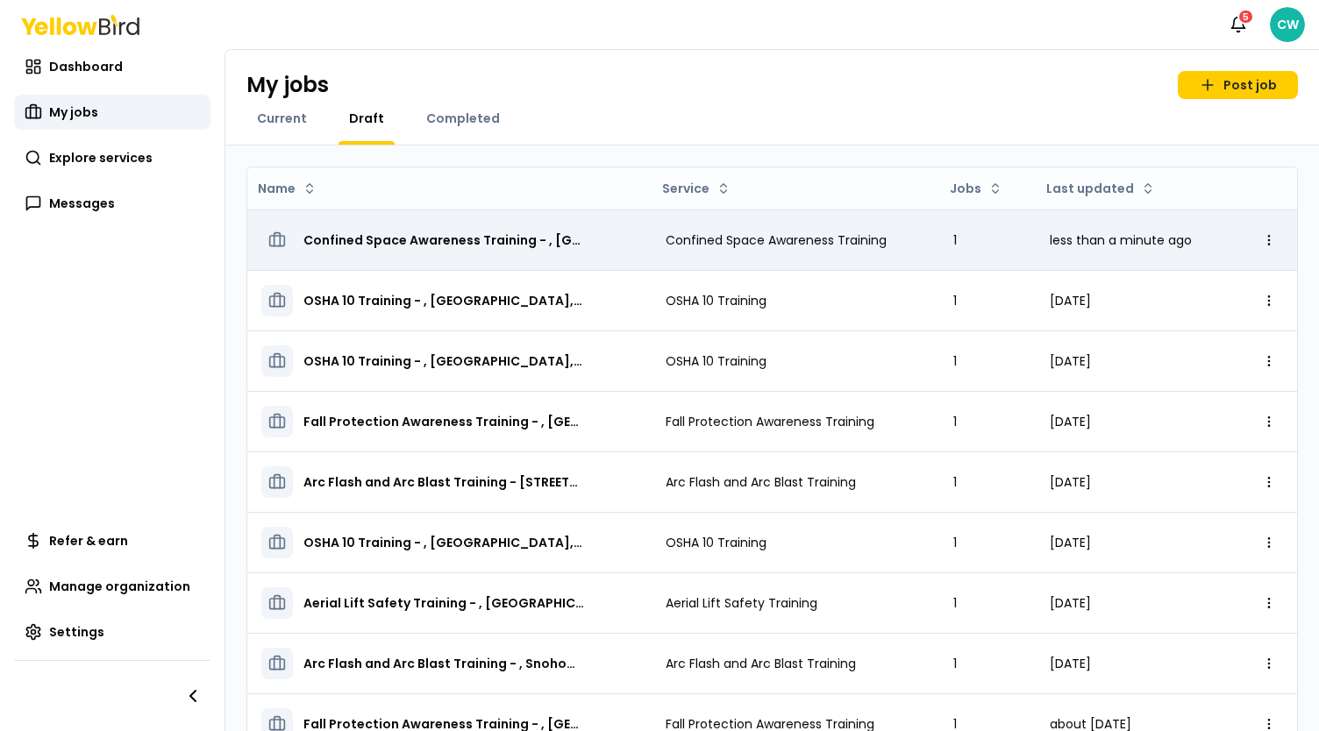
click at [487, 239] on span "Confined Space Awareness Training - , [GEOGRAPHIC_DATA]" at bounding box center [443, 241] width 281 height 18
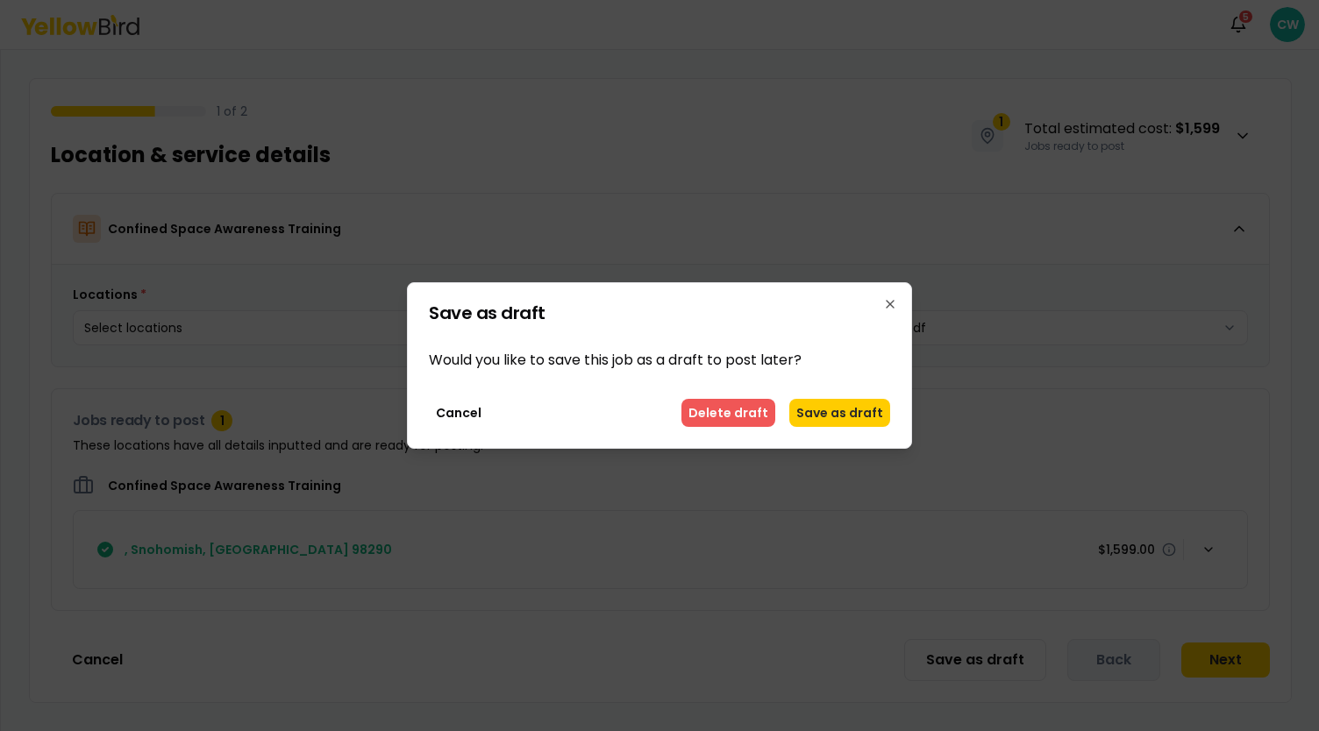
click at [738, 411] on button "Delete draft" at bounding box center [728, 413] width 94 height 28
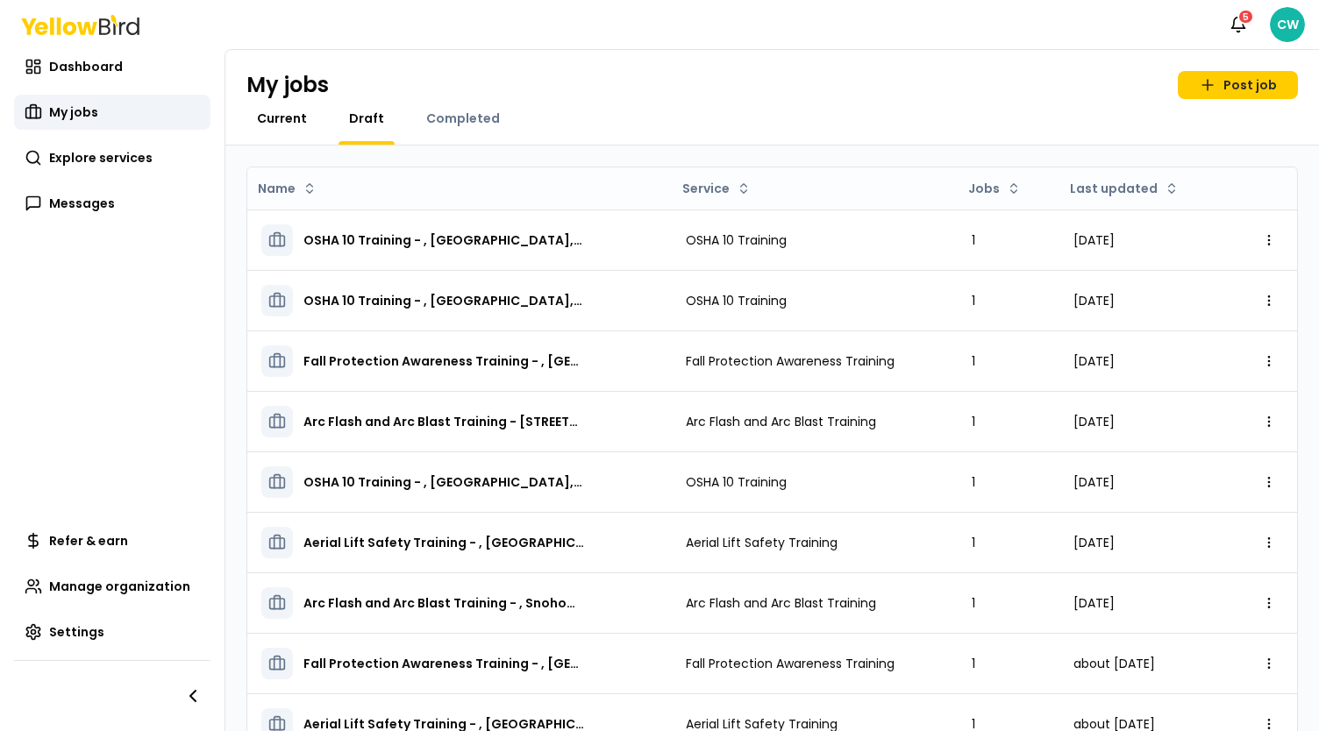
click at [296, 114] on span "Current" at bounding box center [282, 119] width 50 height 18
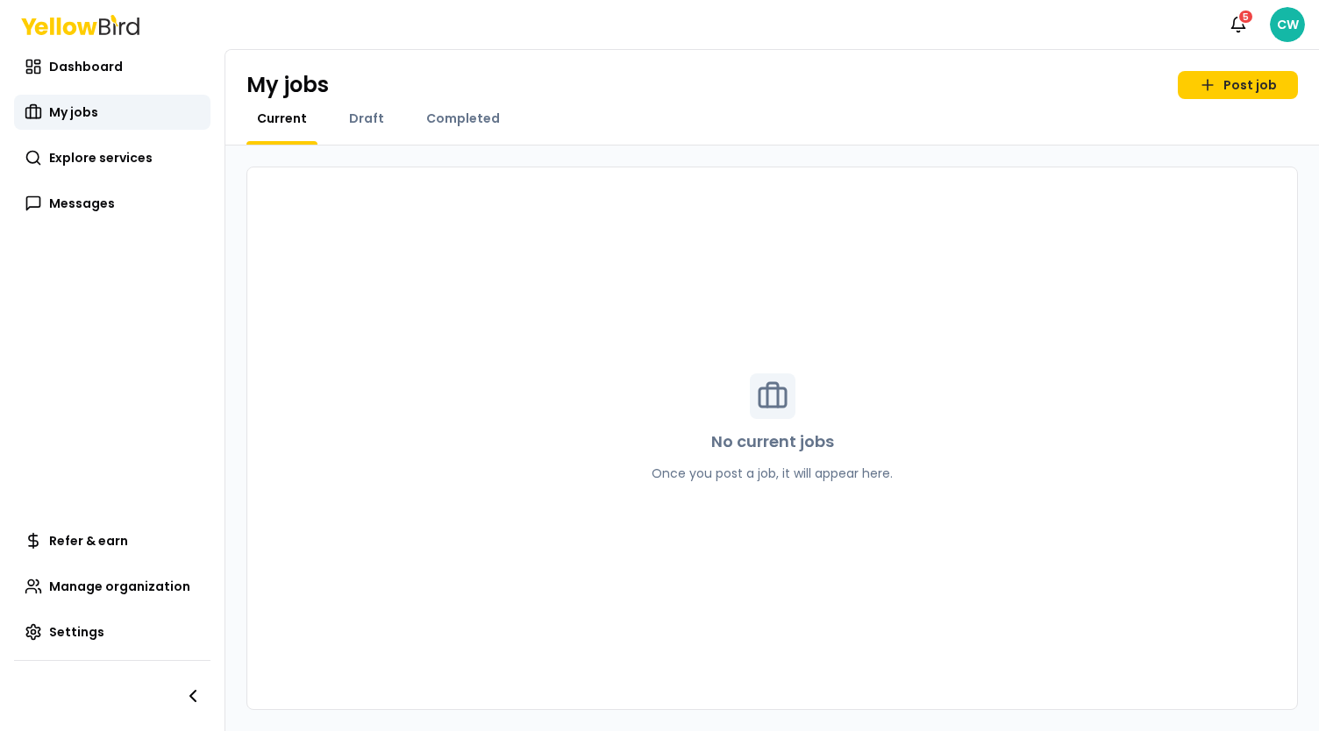
click at [436, 130] on div "Completed" at bounding box center [463, 127] width 95 height 35
click at [444, 125] on span "Completed" at bounding box center [463, 119] width 74 height 18
click at [360, 124] on span "Draft" at bounding box center [366, 119] width 35 height 18
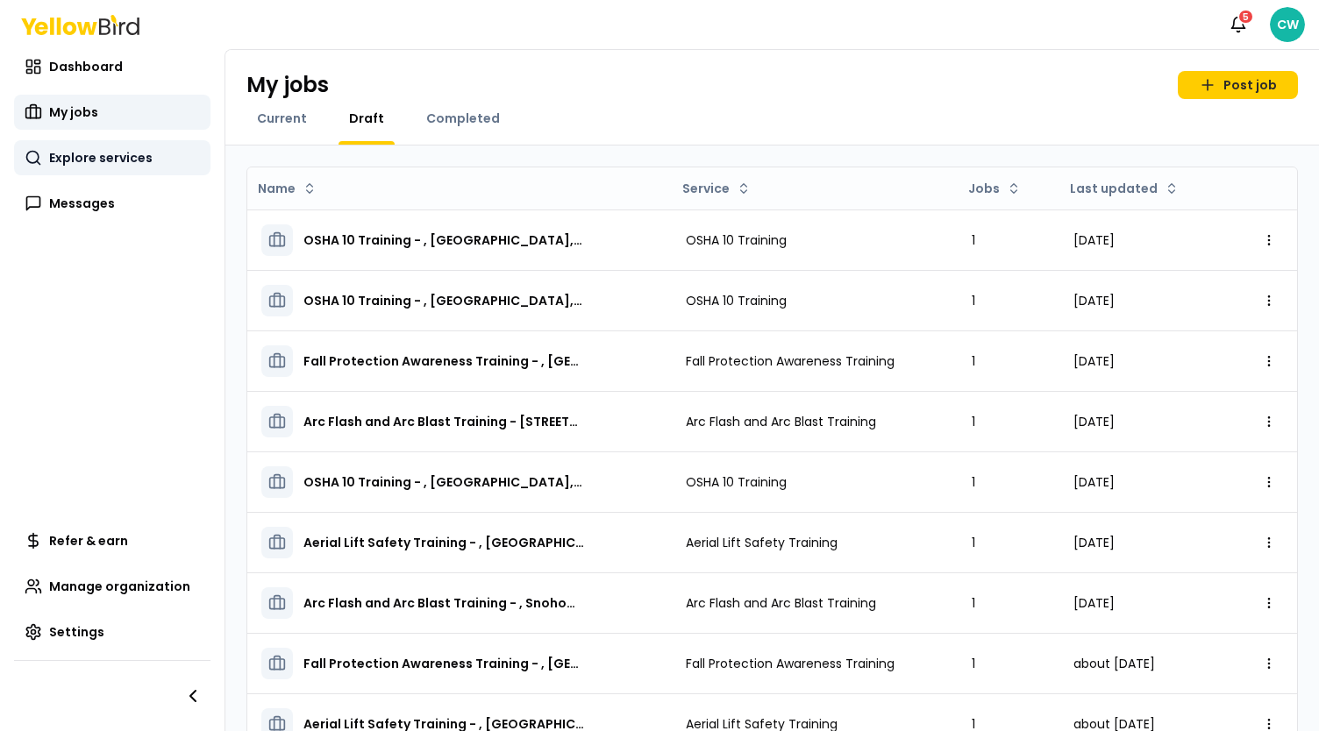
click at [75, 159] on span "Explore services" at bounding box center [100, 158] width 103 height 18
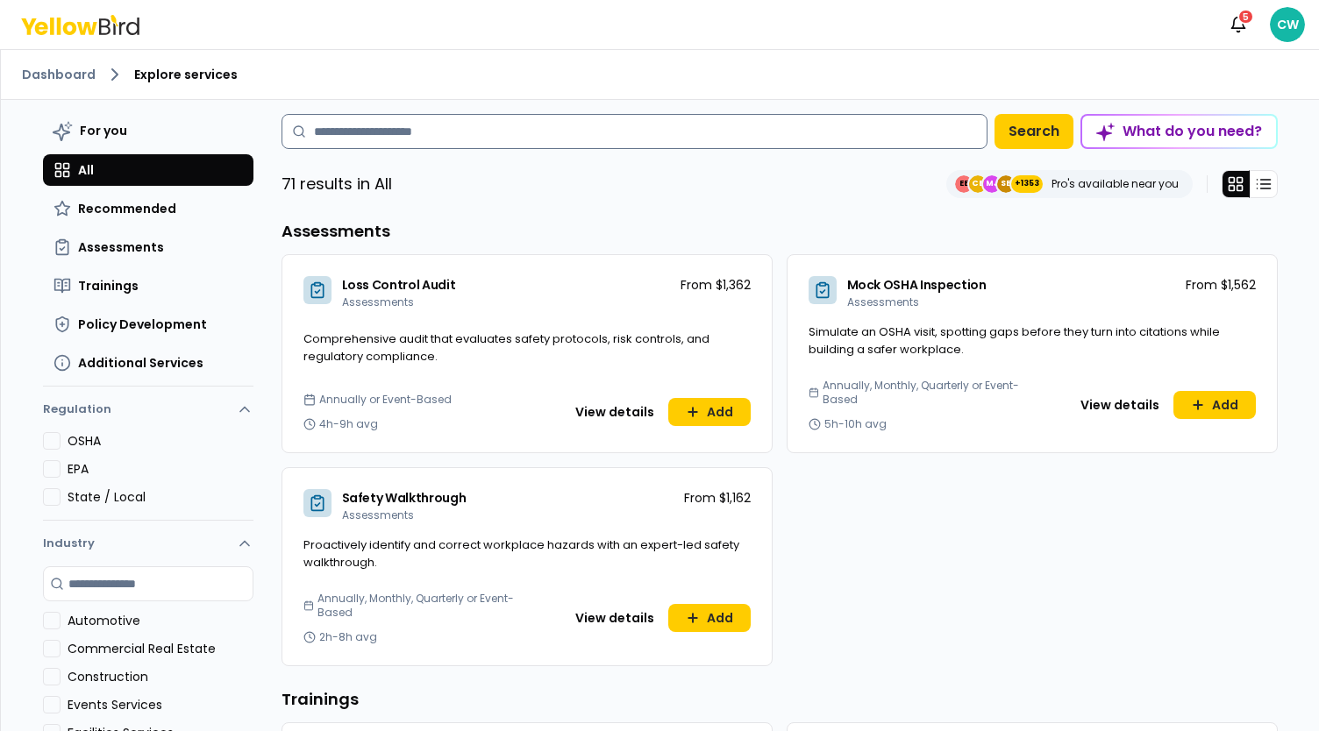
click at [539, 132] on input at bounding box center [635, 131] width 706 height 35
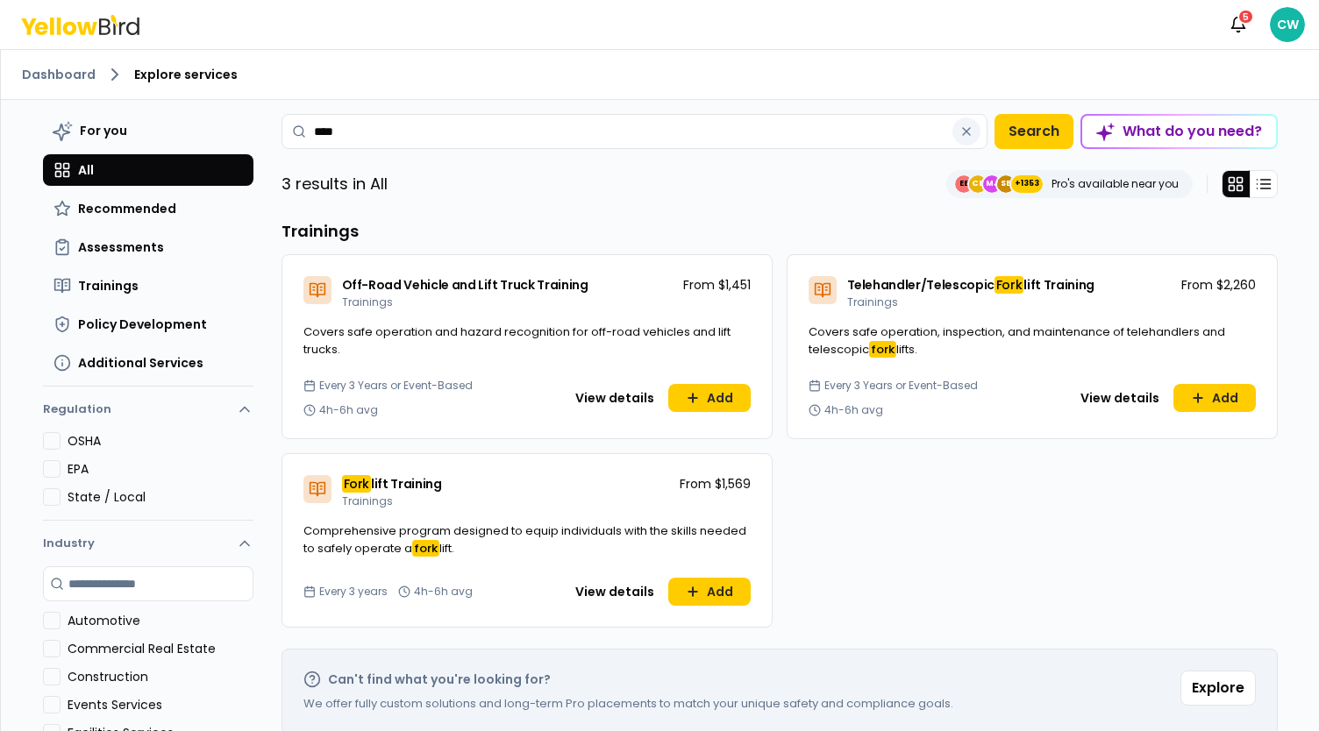
type input "****"
click at [962, 129] on icon "button" at bounding box center [966, 132] width 14 height 14
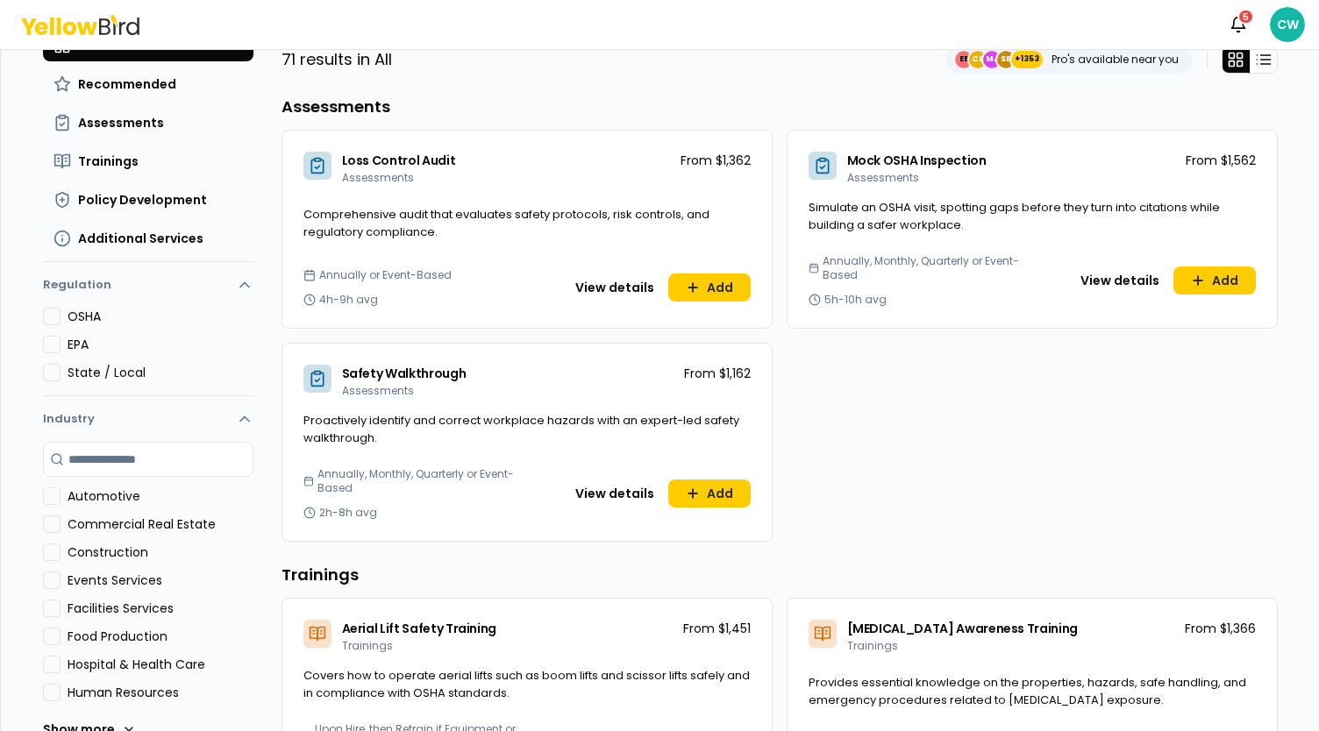
scroll to position [88, 0]
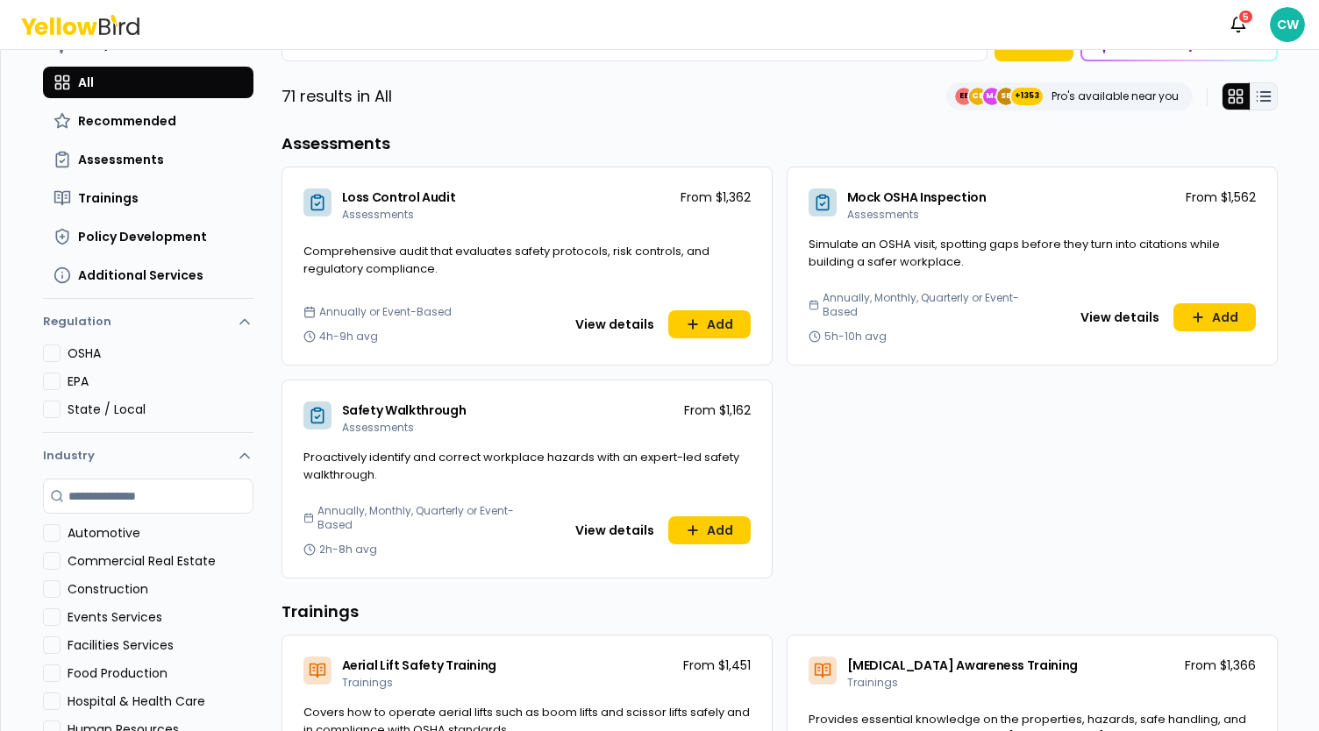
click at [1265, 104] on button at bounding box center [1264, 96] width 28 height 28
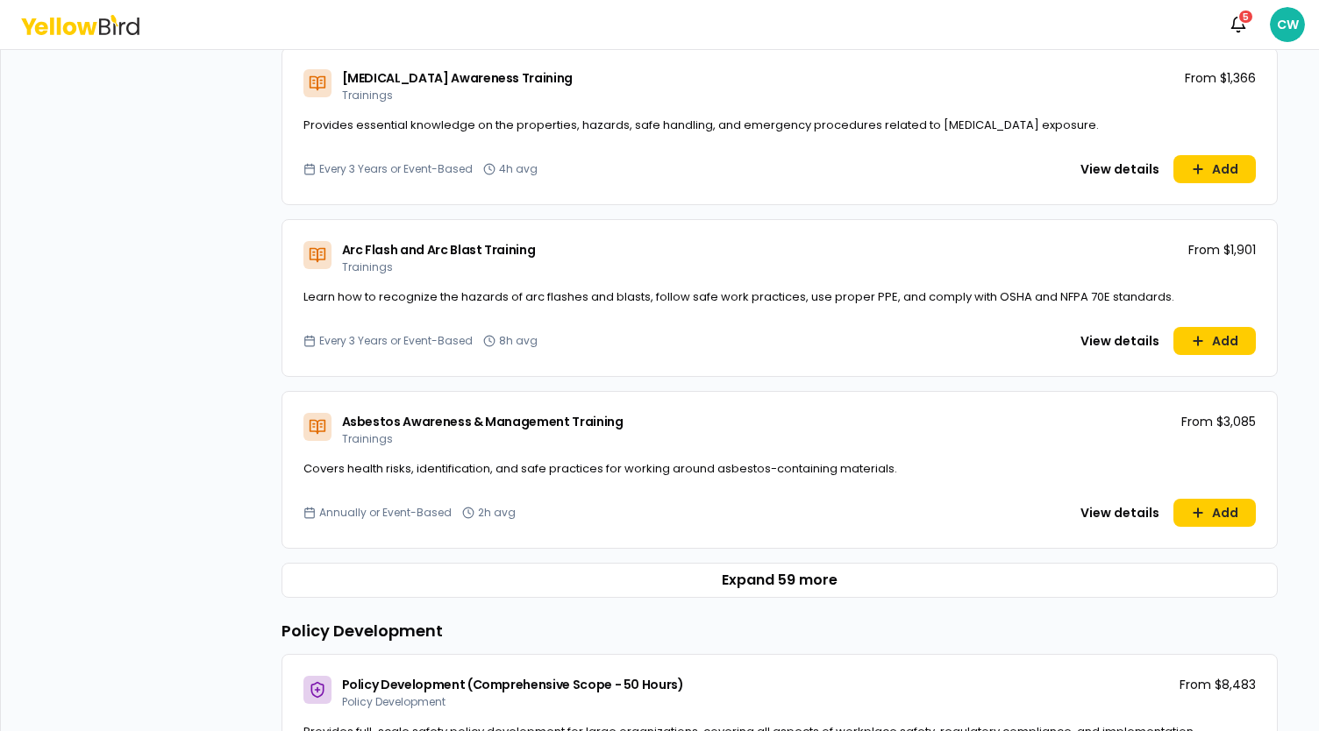
scroll to position [965, 0]
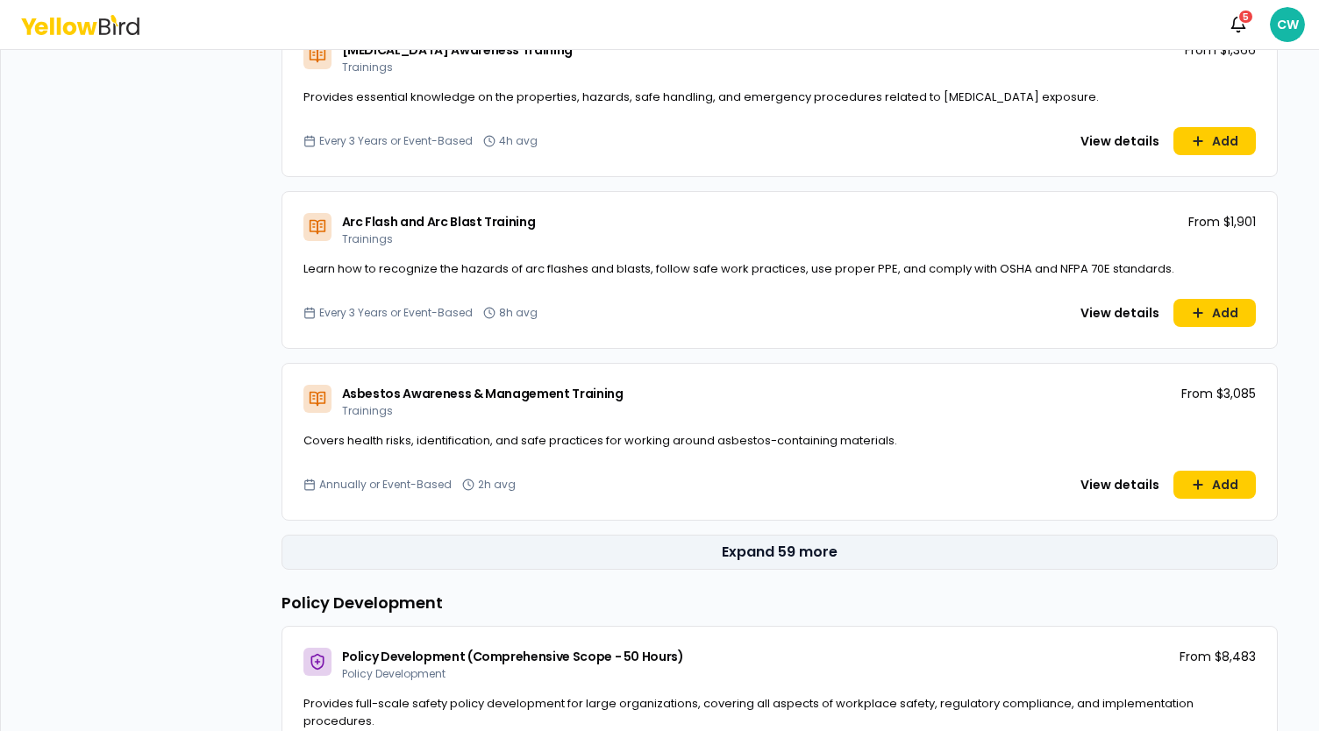
click at [794, 553] on button "Expand 59 more" at bounding box center [780, 552] width 996 height 35
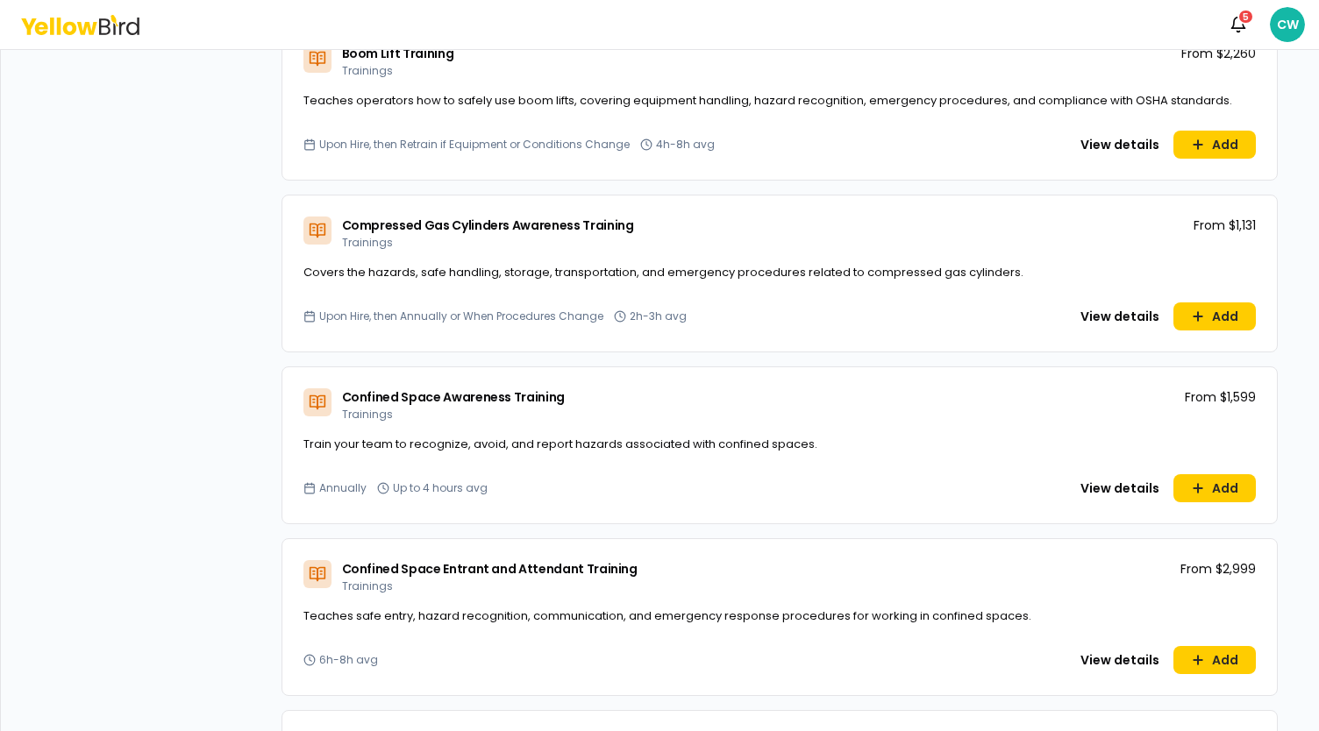
scroll to position [1579, 0]
